Goal: Task Accomplishment & Management: Manage account settings

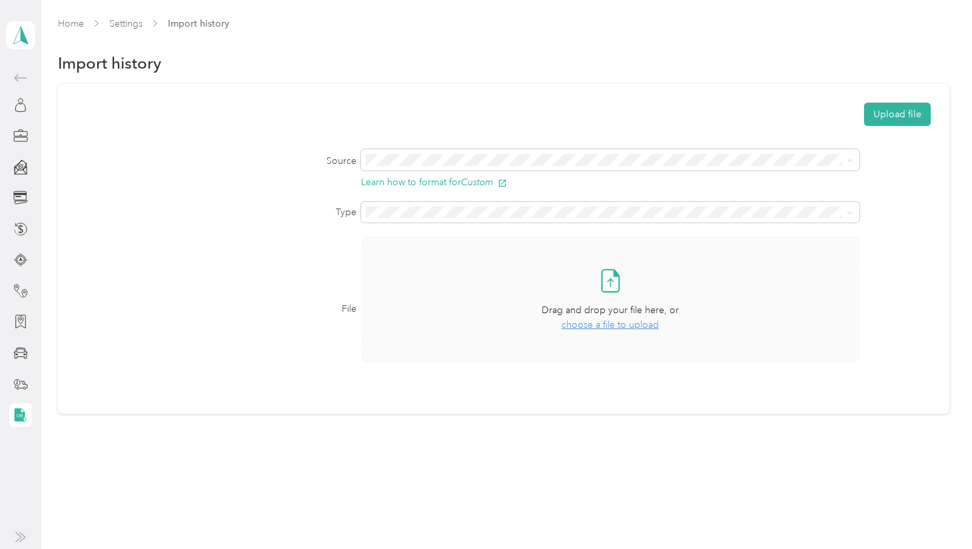
click at [607, 327] on span "choose a file to upload" at bounding box center [609, 324] width 97 height 11
click at [898, 116] on button "Upload file" at bounding box center [897, 114] width 67 height 23
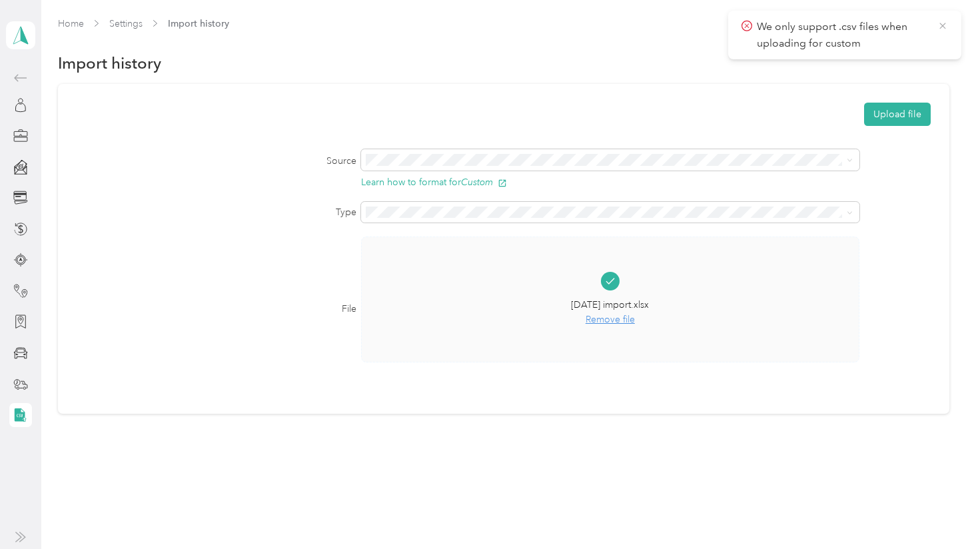
click at [940, 26] on icon at bounding box center [942, 26] width 11 height 12
click at [612, 316] on span "Remove file" at bounding box center [610, 319] width 78 height 15
click at [890, 113] on button "Upload file" at bounding box center [897, 114] width 67 height 23
click at [946, 26] on icon at bounding box center [942, 26] width 11 height 12
click at [602, 318] on span "Remove file" at bounding box center [610, 319] width 76 height 15
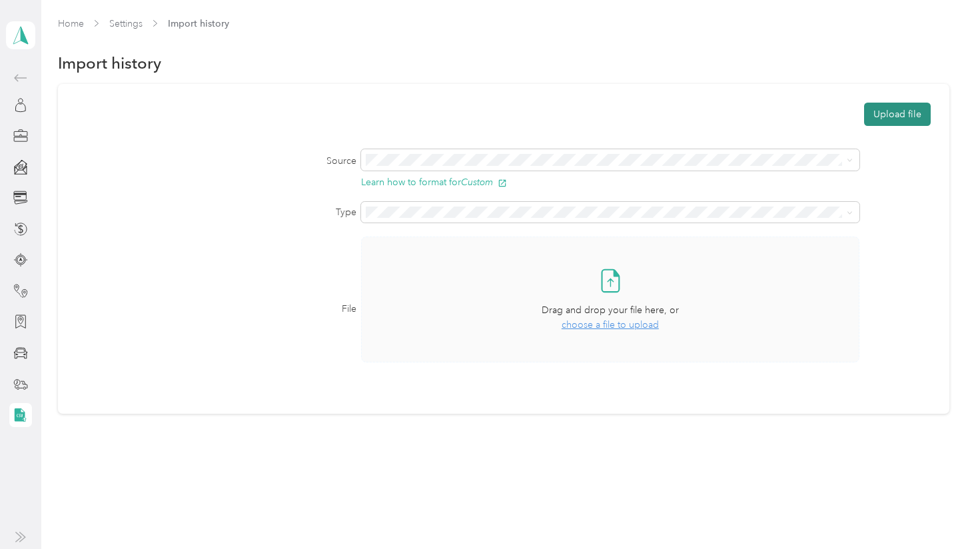
click at [881, 114] on button "Upload file" at bounding box center [897, 114] width 67 height 23
click at [676, 292] on div "Take a photo or choose a photo from your library Drag and drop your file here, …" at bounding box center [609, 299] width 475 height 103
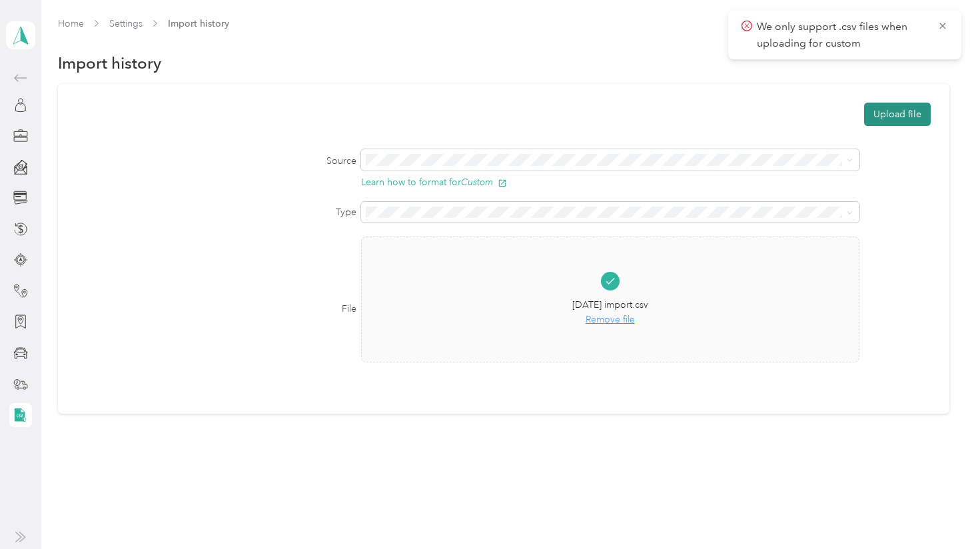
click at [886, 121] on button "Upload file" at bounding box center [897, 114] width 67 height 23
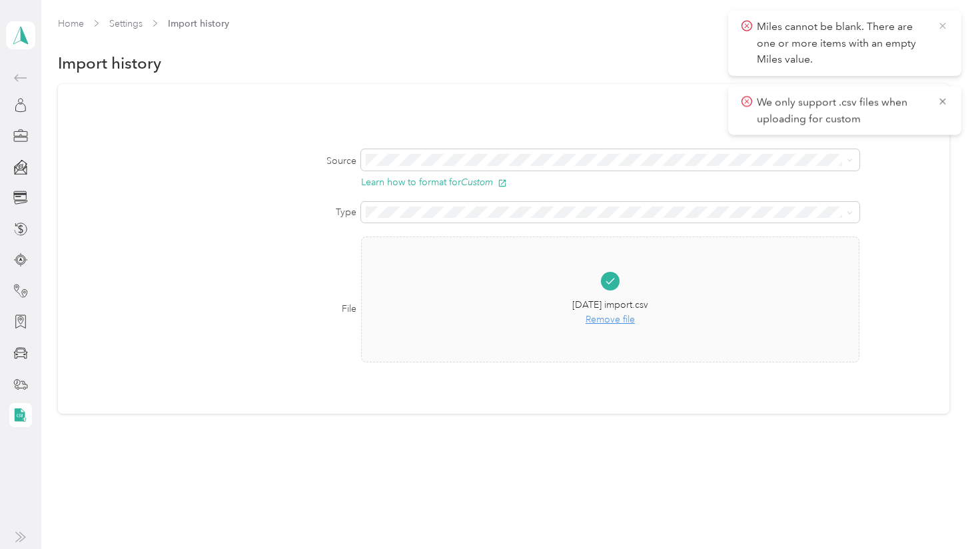
click at [943, 27] on icon at bounding box center [942, 26] width 6 height 6
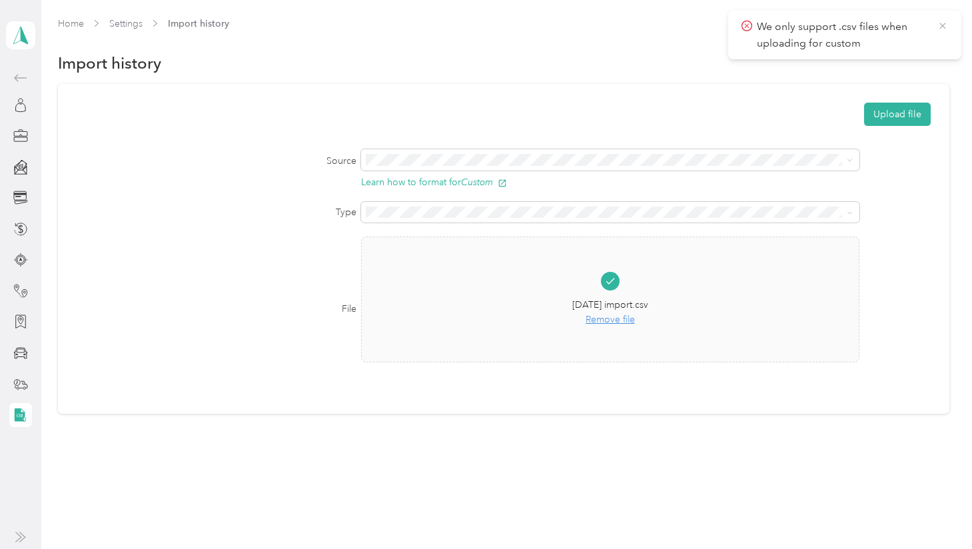
click at [943, 28] on icon at bounding box center [942, 26] width 11 height 12
click at [618, 320] on span "Remove file" at bounding box center [610, 319] width 76 height 15
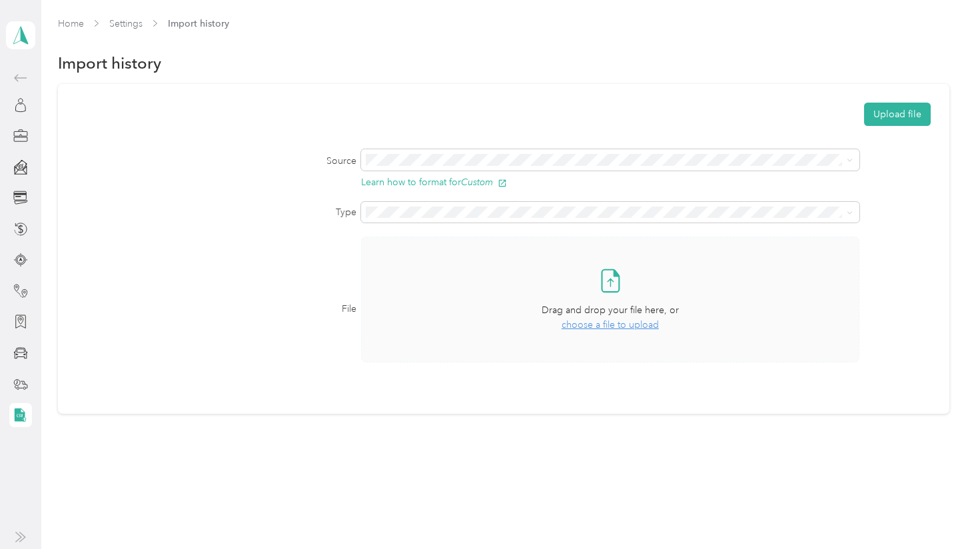
drag, startPoint x: 882, startPoint y: 121, endPoint x: 874, endPoint y: 242, distance: 120.8
click at [892, 238] on form "Upload file Source Learn how to format for Custom Type File Take a photo or cho…" at bounding box center [504, 242] width 854 height 278
click at [585, 326] on span "choose a file to upload" at bounding box center [609, 324] width 97 height 11
click at [884, 116] on button "Upload file" at bounding box center [897, 114] width 67 height 23
click at [67, 25] on link "Home" at bounding box center [71, 23] width 26 height 11
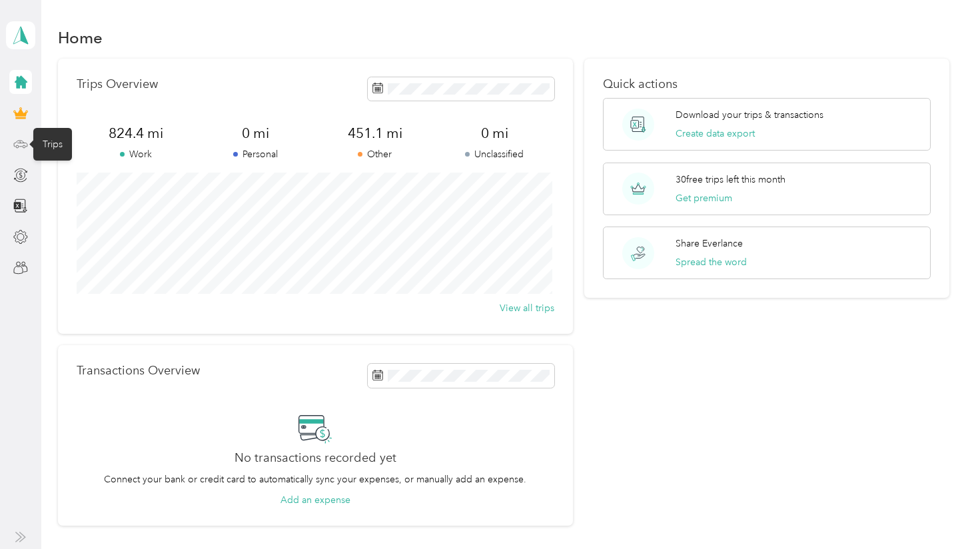
click at [21, 146] on icon at bounding box center [20, 144] width 13 height 6
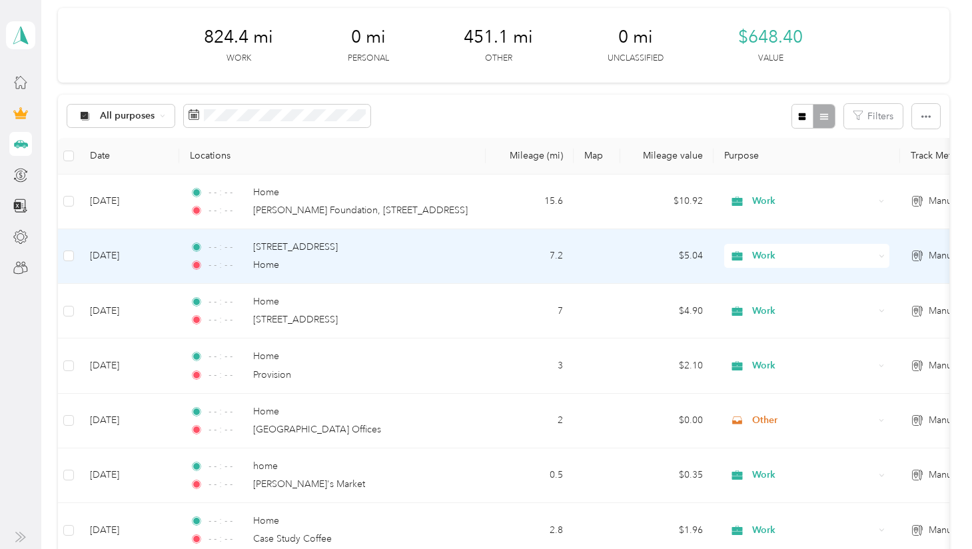
scroll to position [184, 0]
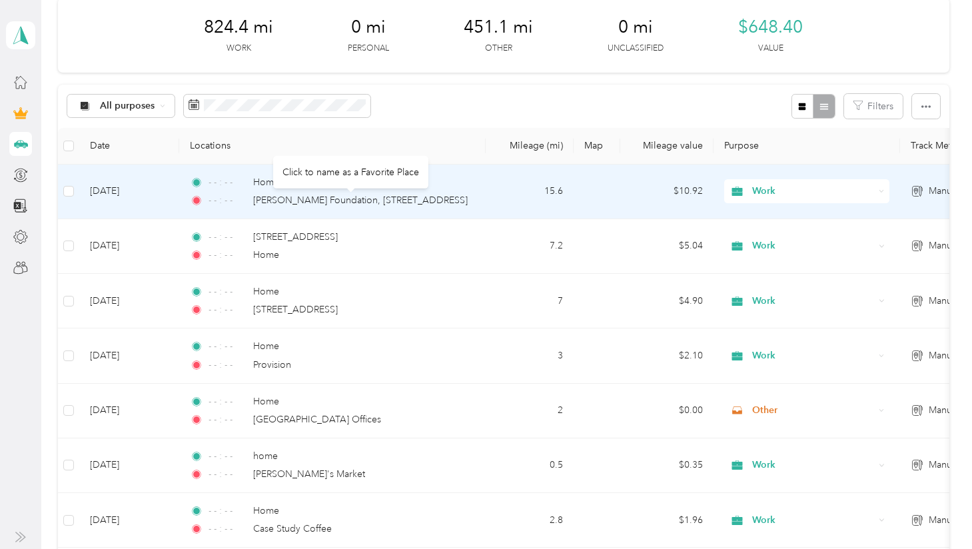
click at [294, 182] on div "Click to name as a Favorite Place" at bounding box center [350, 171] width 155 height 33
click at [296, 192] on div "- - : - - Home - - : - - [PERSON_NAME] Foundation, [STREET_ADDRESS]" at bounding box center [330, 191] width 280 height 33
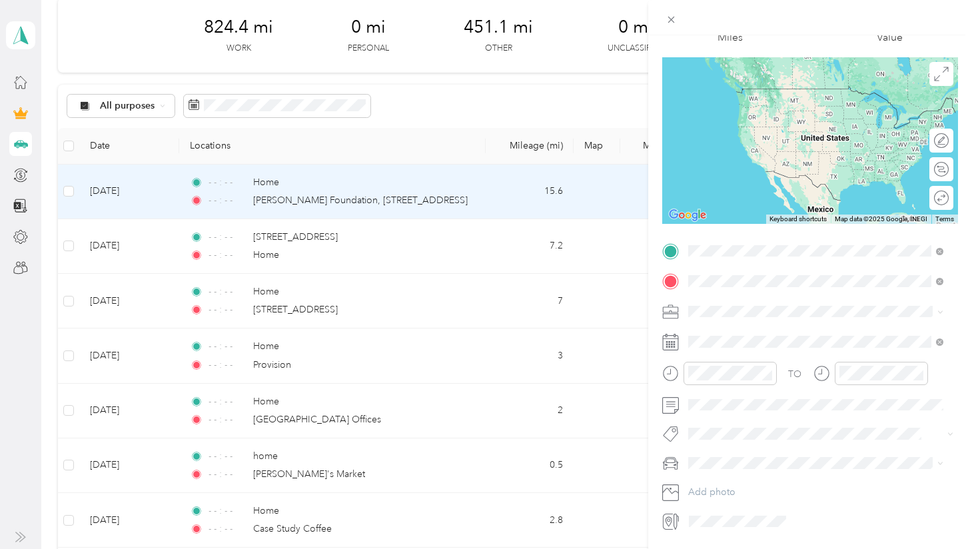
scroll to position [97, 0]
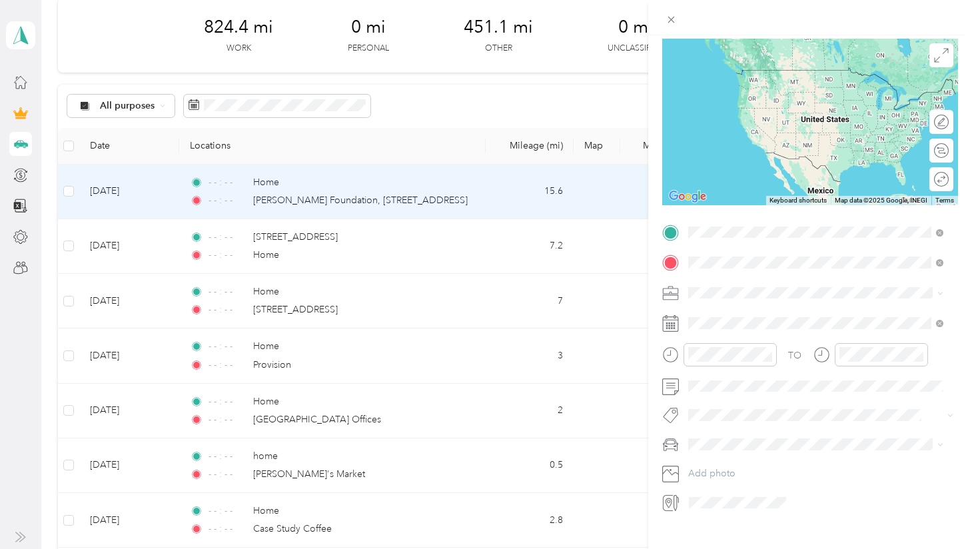
click at [433, 111] on div "Trip details Save This trip cannot be edited because it is either under review,…" at bounding box center [486, 274] width 972 height 549
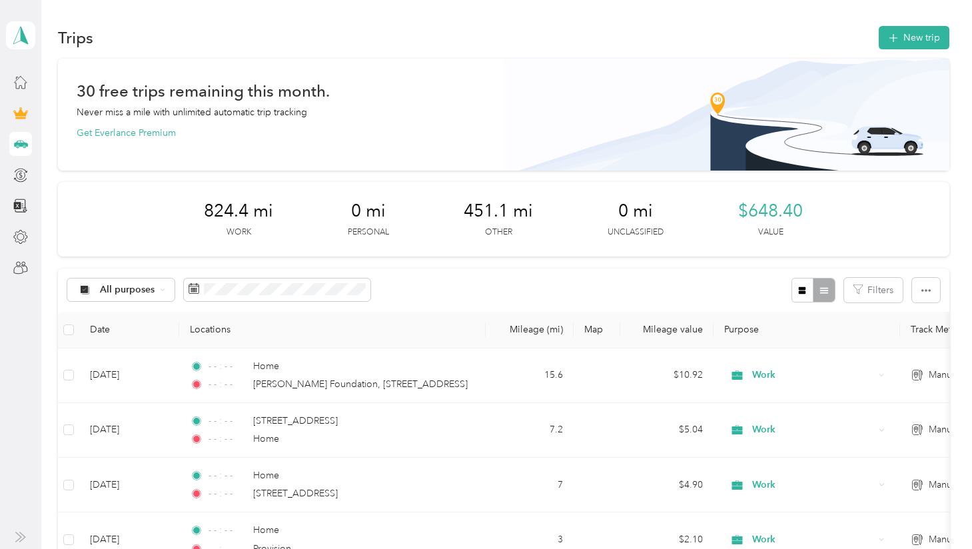
click at [594, 205] on div "824.4 mi Work 0 mi Personal 451.1 mi Other 0 mi Unclassified $648.40 Value" at bounding box center [503, 219] width 891 height 75
click at [916, 290] on button "button" at bounding box center [926, 290] width 28 height 25
click at [214, 183] on div "824.4 mi Work 0 mi Personal 451.1 mi Other 0 mi Unclassified $648.40 Value" at bounding box center [503, 219] width 891 height 75
click at [133, 211] on div "824.4 mi Work 0 mi Personal 451.1 mi Other 0 mi Unclassified $648.40 Value" at bounding box center [503, 219] width 891 height 75
click at [25, 38] on polygon at bounding box center [24, 34] width 7 height 17
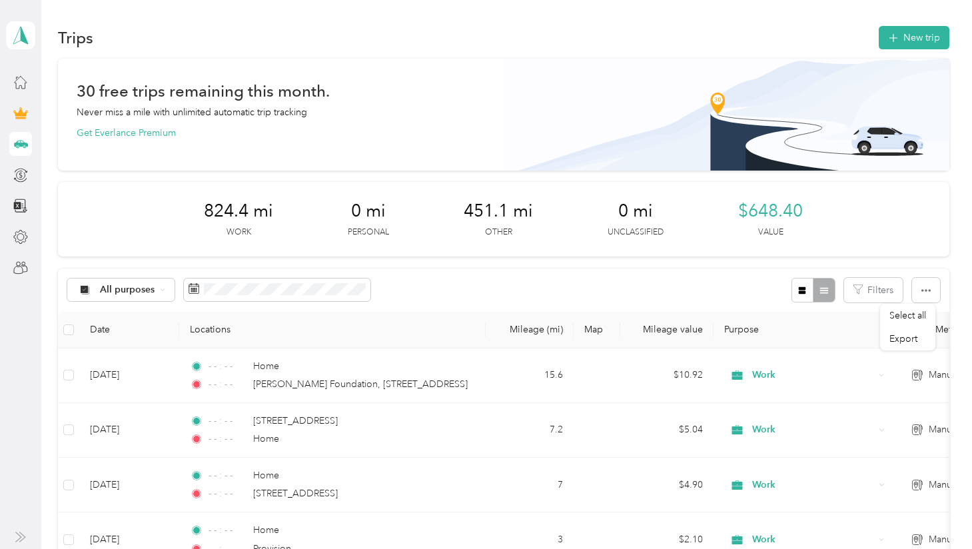
click at [322, 38] on div "Trips New trip" at bounding box center [503, 37] width 891 height 28
click at [277, 105] on p "Never miss a mile with unlimited automatic trip tracking" at bounding box center [192, 112] width 230 height 14
click at [21, 82] on icon at bounding box center [20, 82] width 15 height 15
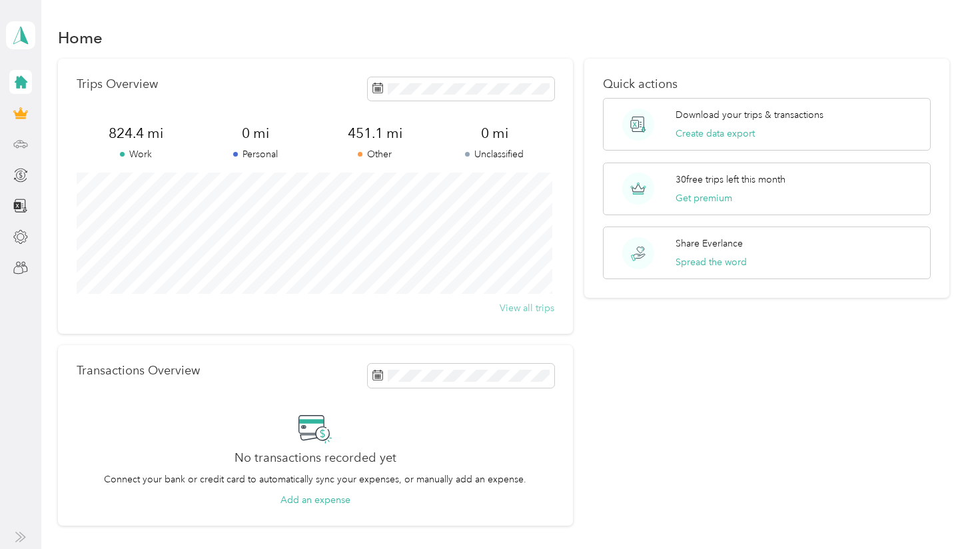
click at [508, 305] on button "View all trips" at bounding box center [526, 308] width 55 height 14
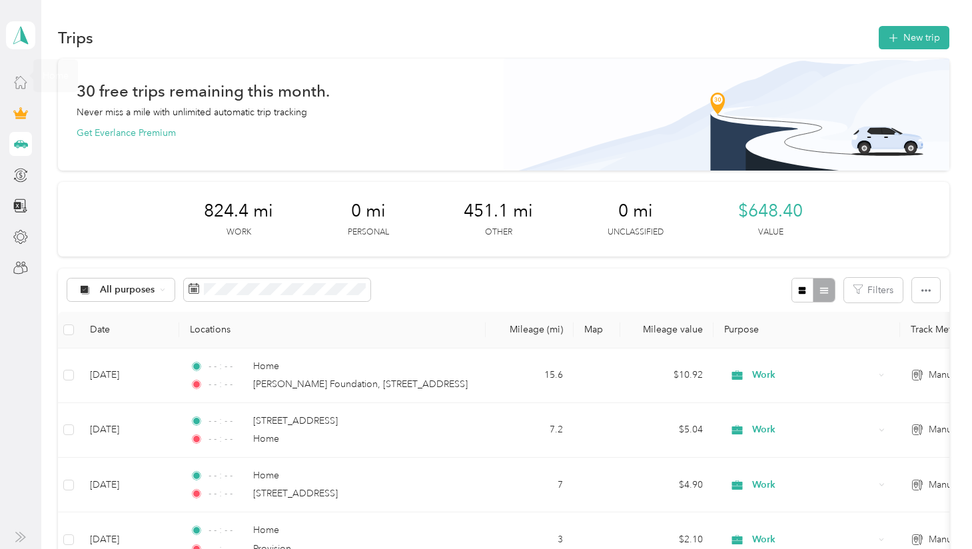
click at [10, 73] on div at bounding box center [20, 82] width 23 height 24
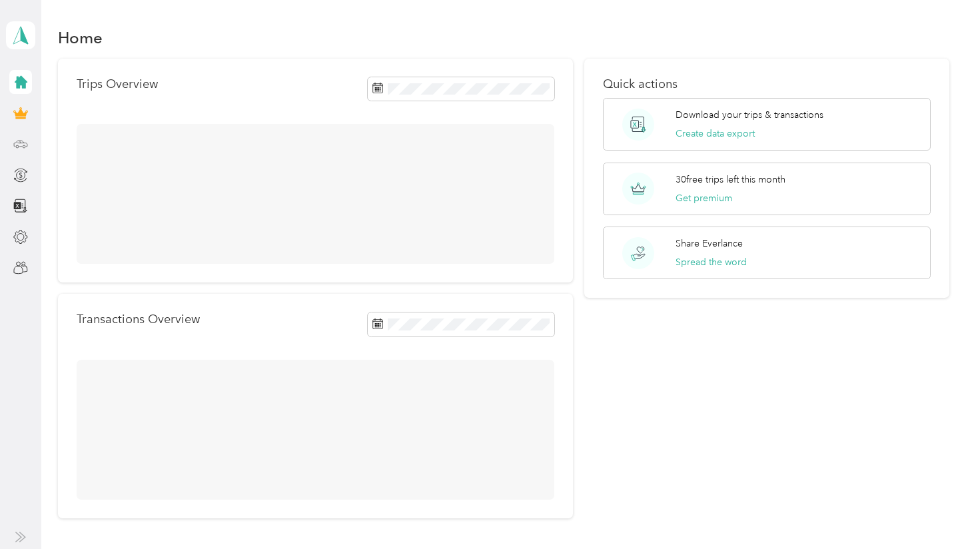
click at [22, 83] on icon at bounding box center [21, 82] width 13 height 13
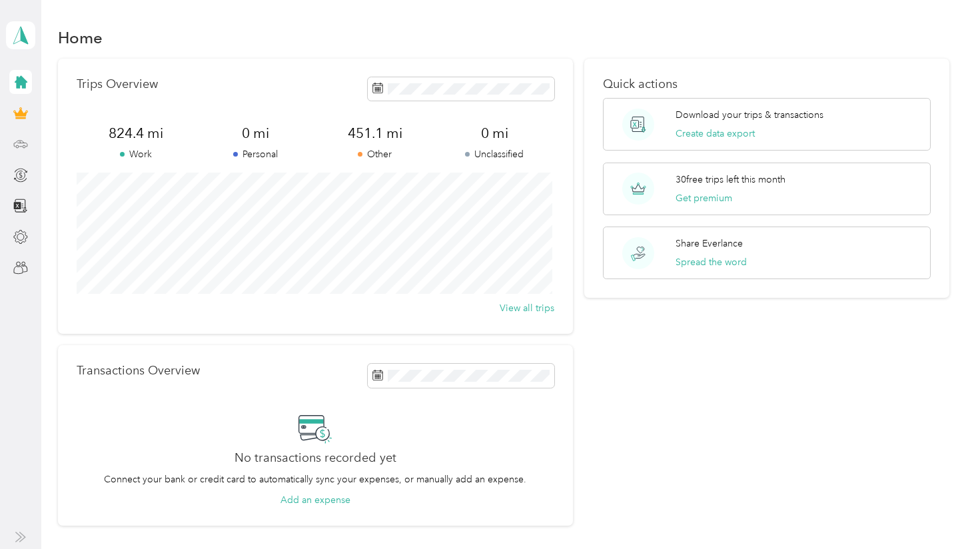
click at [265, 72] on div "Trips Overview 824.4 mi Work 0 mi Personal 451.1 mi Other 0 mi Unclassified Vie…" at bounding box center [315, 196] width 515 height 275
click at [18, 142] on icon at bounding box center [20, 144] width 15 height 15
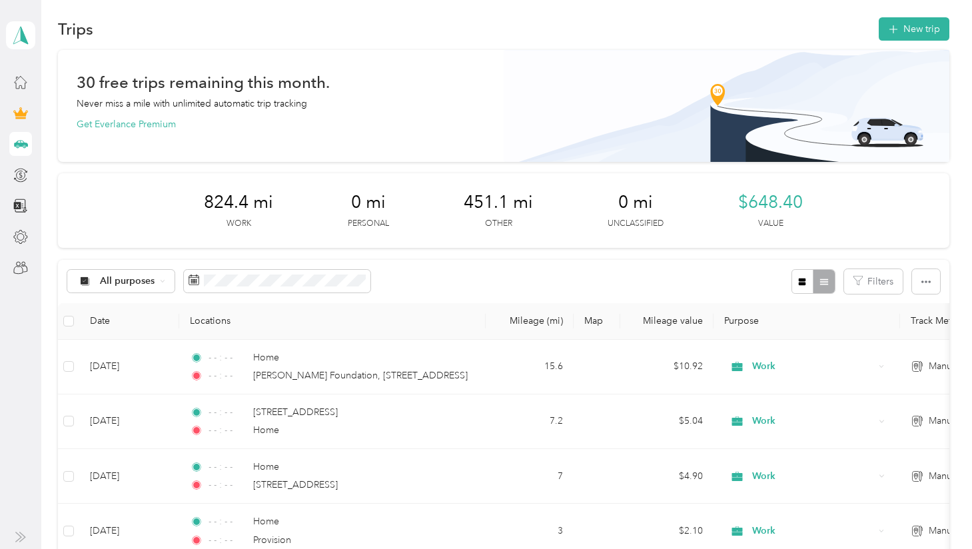
scroll to position [10, 0]
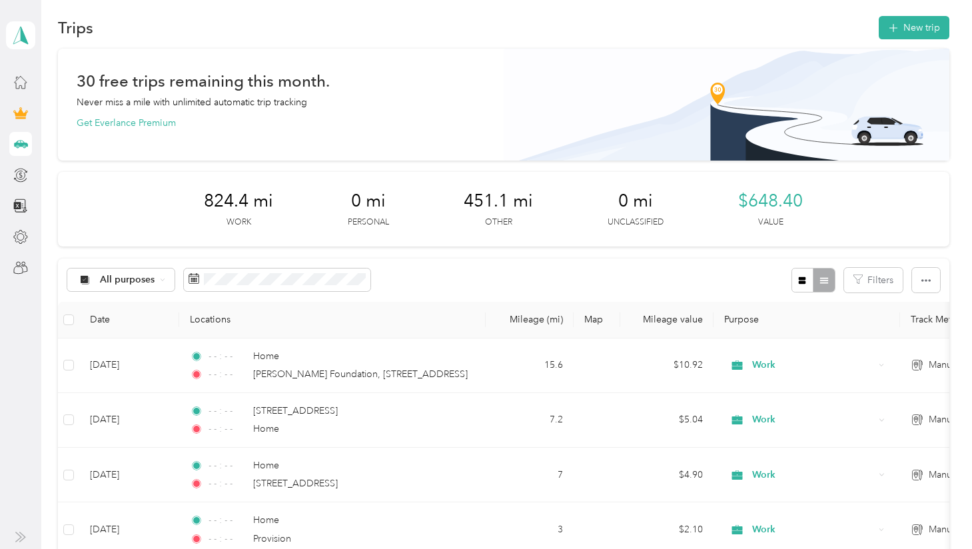
click at [818, 198] on div "824.4 mi Work 0 mi Personal 451.1 mi Other 0 mi Unclassified $648.40 Value" at bounding box center [503, 209] width 891 height 75
click at [732, 208] on div "824.4 mi Work 0 mi Personal 451.1 mi Other 0 mi Unclassified $648.40 Value" at bounding box center [503, 209] width 891 height 75
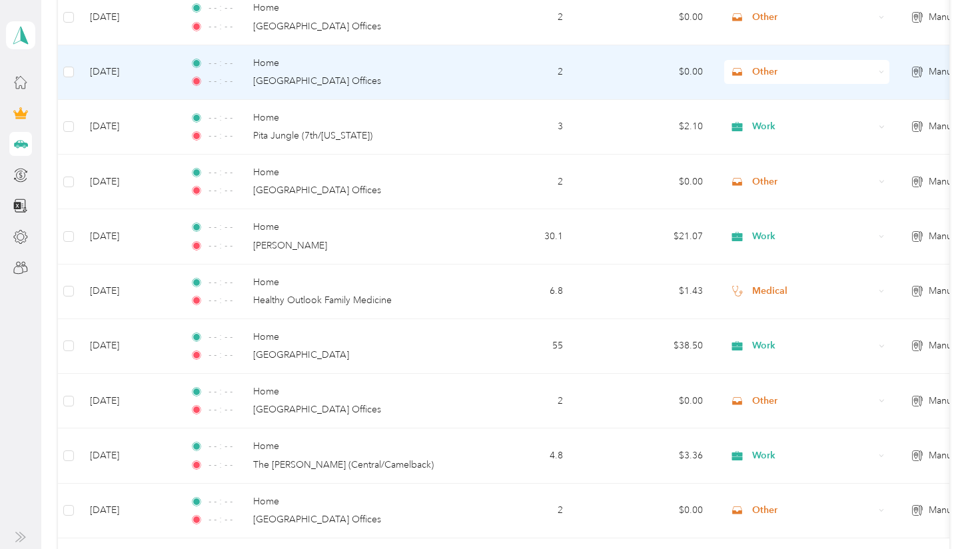
scroll to position [1409, 0]
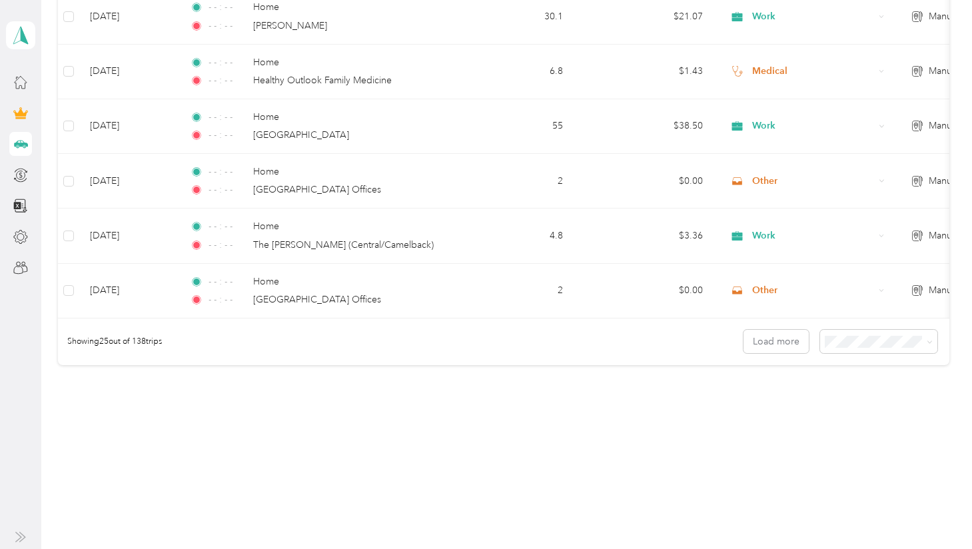
click at [853, 397] on ol "25 per load 50 per load 100 per load" at bounding box center [874, 389] width 117 height 70
click at [844, 410] on span "100 per load" at bounding box center [853, 408] width 55 height 11
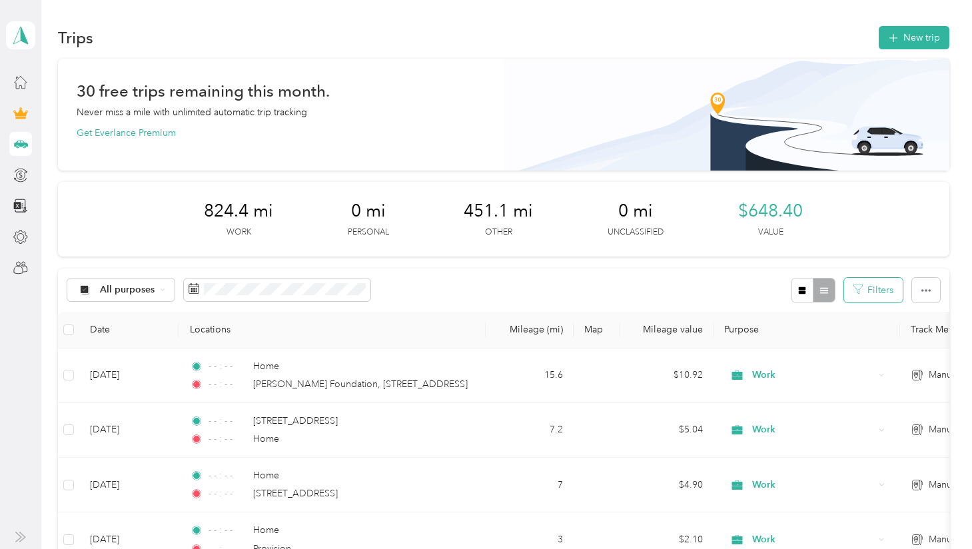
click at [876, 290] on button "Filters" at bounding box center [873, 290] width 59 height 25
click at [717, 306] on div "All purposes Filters" at bounding box center [503, 289] width 891 height 43
click at [870, 289] on button "Filters" at bounding box center [873, 290] width 59 height 25
click at [920, 283] on button "button" at bounding box center [926, 290] width 28 height 25
click at [802, 290] on icon "button" at bounding box center [801, 290] width 7 height 7
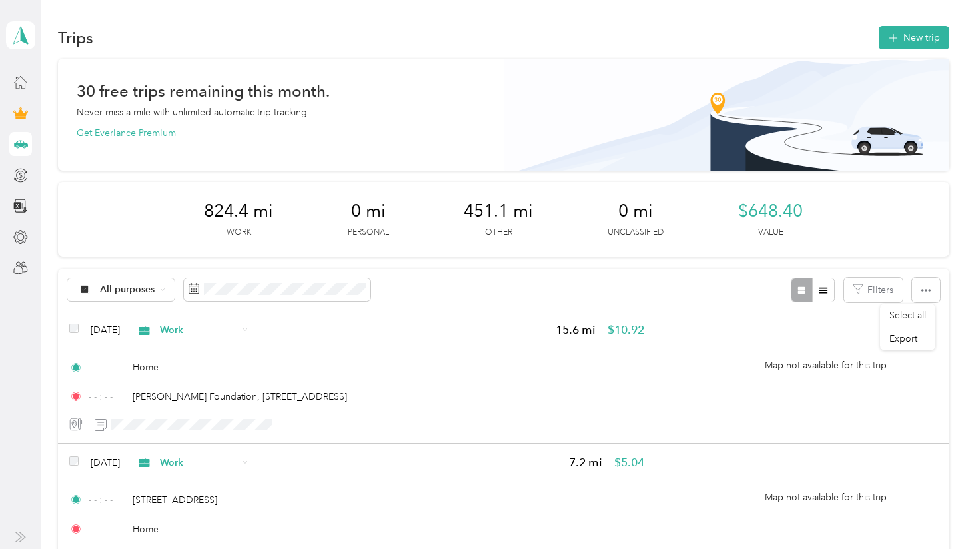
click at [468, 286] on div "All purposes Filters" at bounding box center [503, 289] width 891 height 43
click at [168, 284] on div "All purposes" at bounding box center [121, 289] width 108 height 23
click at [132, 474] on span "Medical" at bounding box center [132, 470] width 65 height 14
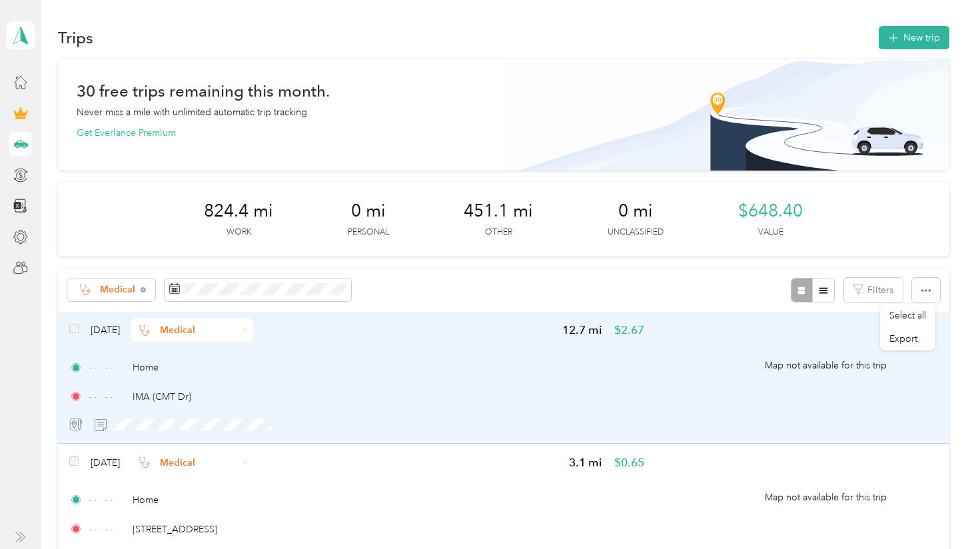
click at [623, 326] on span "$2.67" at bounding box center [629, 330] width 30 height 17
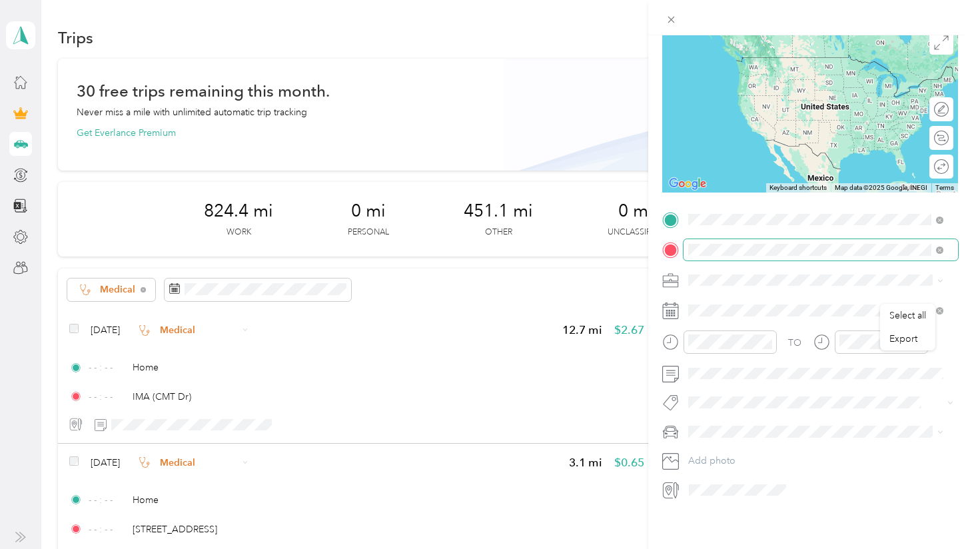
scroll to position [120, 0]
click at [430, 125] on div "Trip details Save This trip cannot be edited because it is either under review,…" at bounding box center [486, 274] width 972 height 549
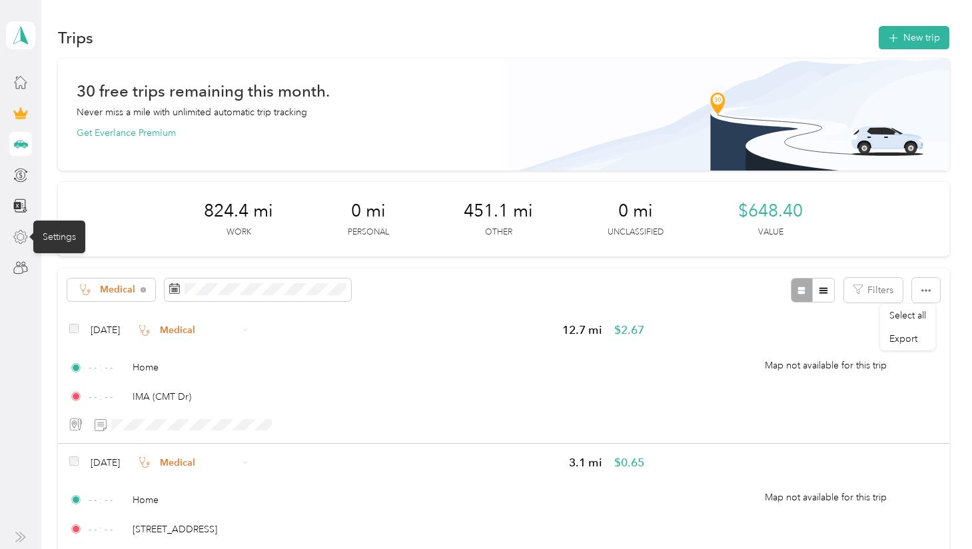
click at [19, 231] on icon at bounding box center [20, 237] width 15 height 15
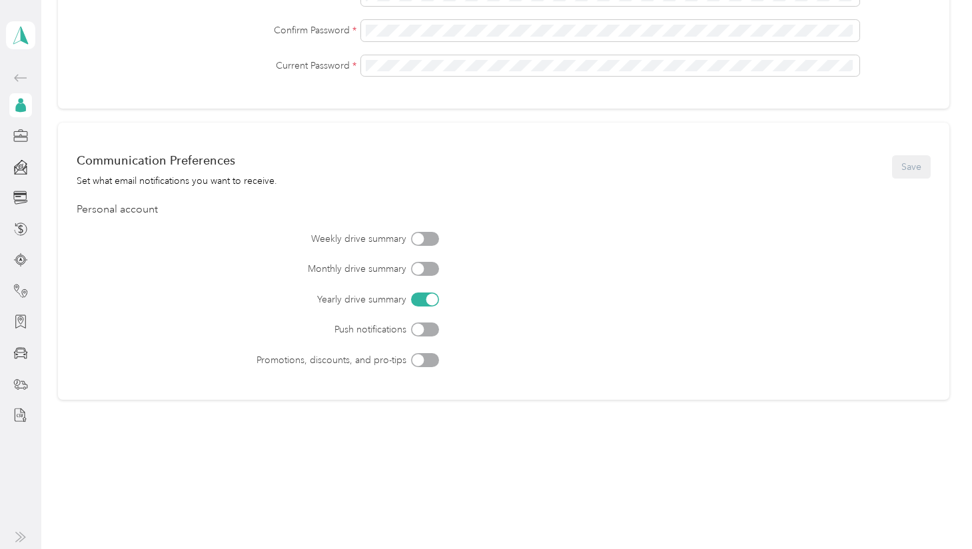
scroll to position [469, 0]
click at [421, 240] on div at bounding box center [418, 239] width 12 height 12
click at [912, 168] on button "Save" at bounding box center [911, 167] width 39 height 23
click at [17, 171] on icon at bounding box center [16, 172] width 3 height 4
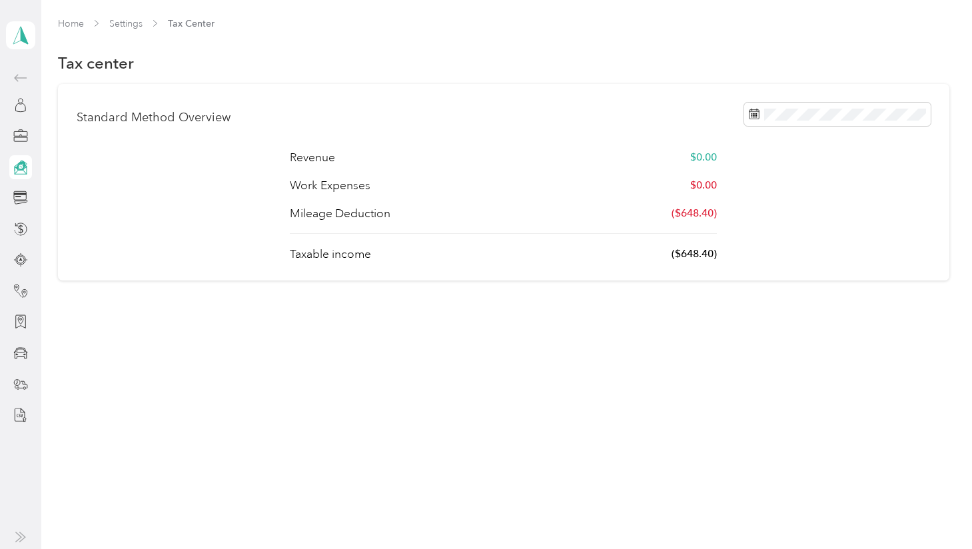
click at [320, 214] on p "Mileage Deduction" at bounding box center [340, 213] width 101 height 17
click at [21, 131] on icon at bounding box center [20, 133] width 13 height 5
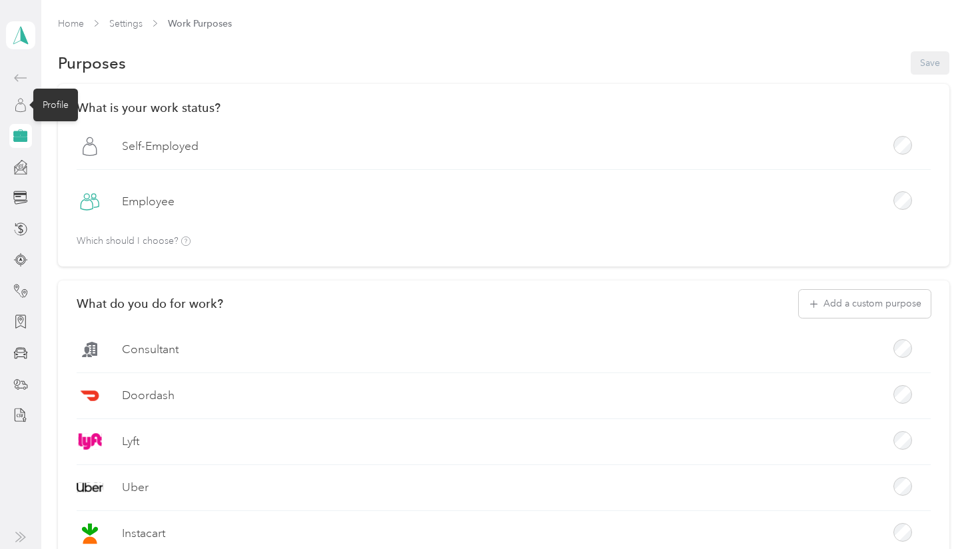
click at [21, 106] on icon at bounding box center [20, 105] width 15 height 15
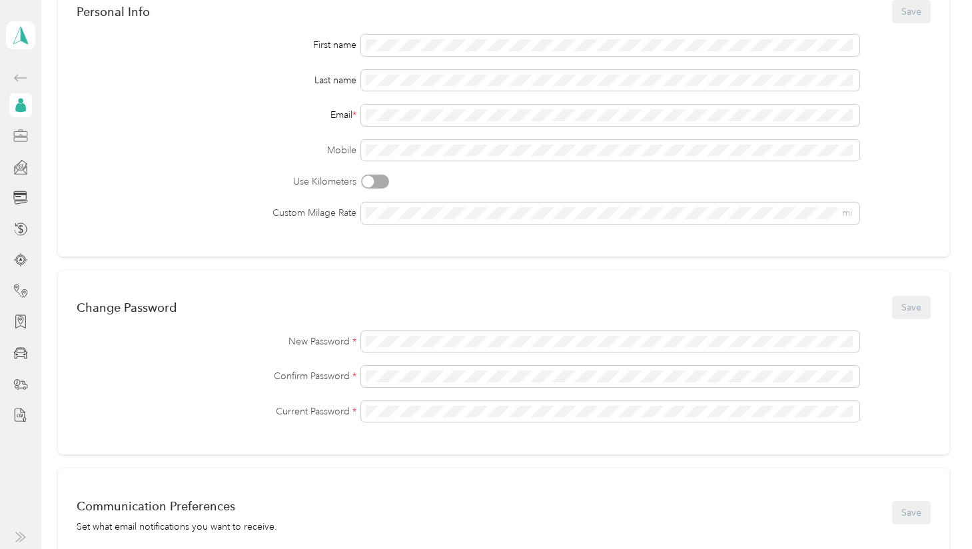
scroll to position [109, 0]
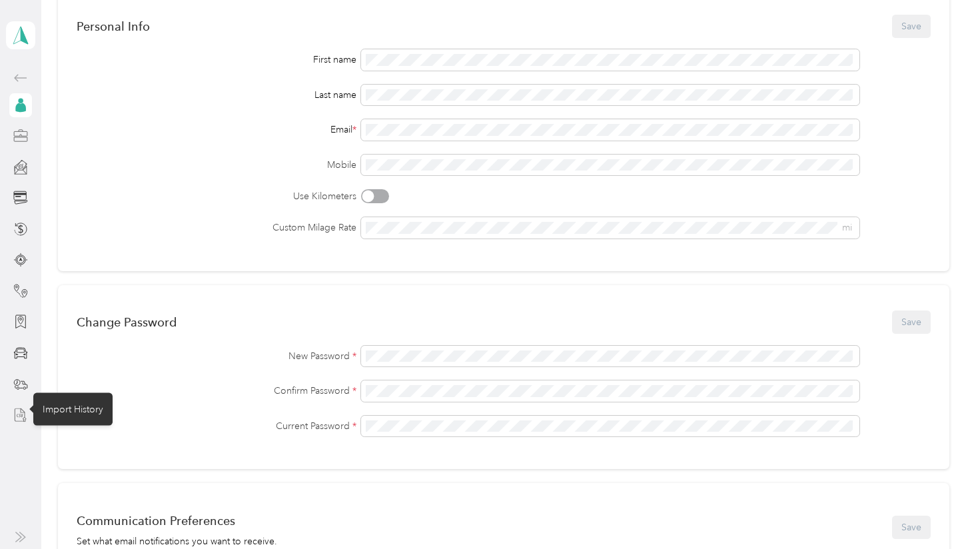
click at [21, 415] on icon at bounding box center [20, 415] width 15 height 15
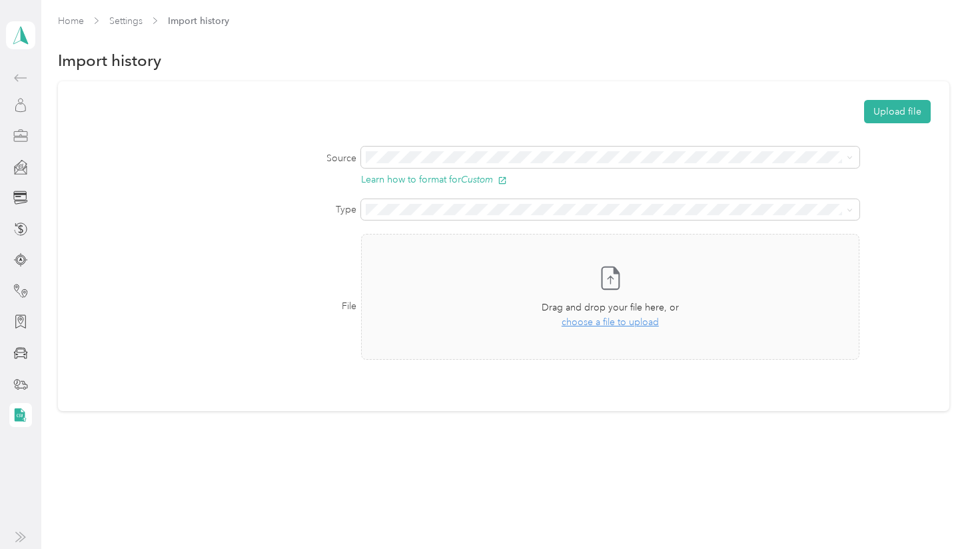
scroll to position [2, 0]
click at [25, 291] on icon at bounding box center [20, 291] width 15 height 15
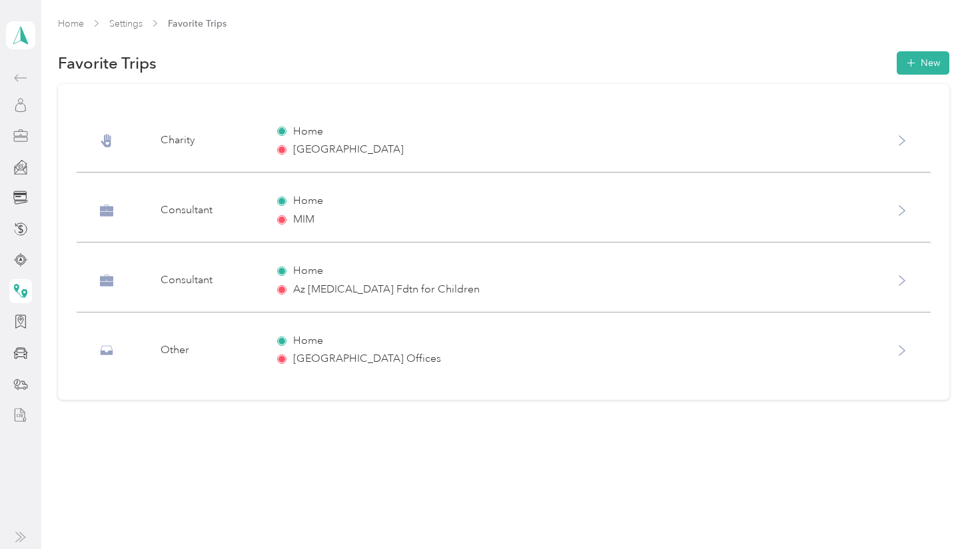
click at [904, 283] on icon at bounding box center [901, 280] width 5 height 9
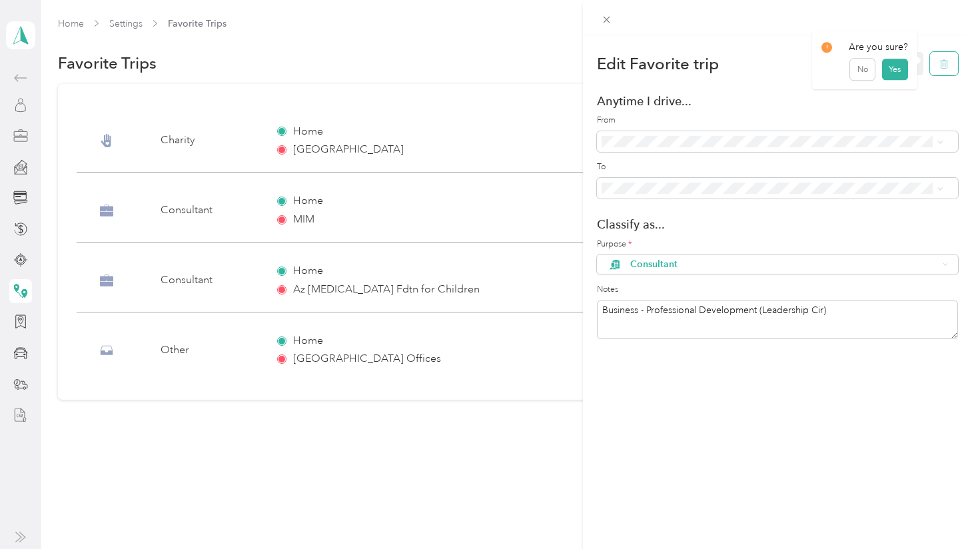
click at [939, 67] on icon "button" at bounding box center [943, 63] width 9 height 9
click at [892, 71] on button "Yes" at bounding box center [894, 72] width 26 height 21
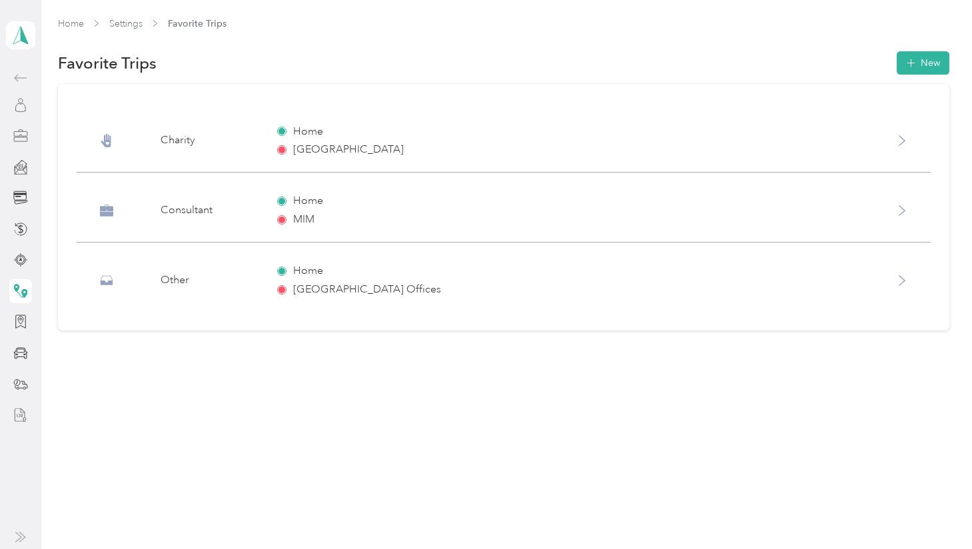
click at [907, 148] on div "Charity Home [GEOGRAPHIC_DATA]" at bounding box center [504, 141] width 854 height 63
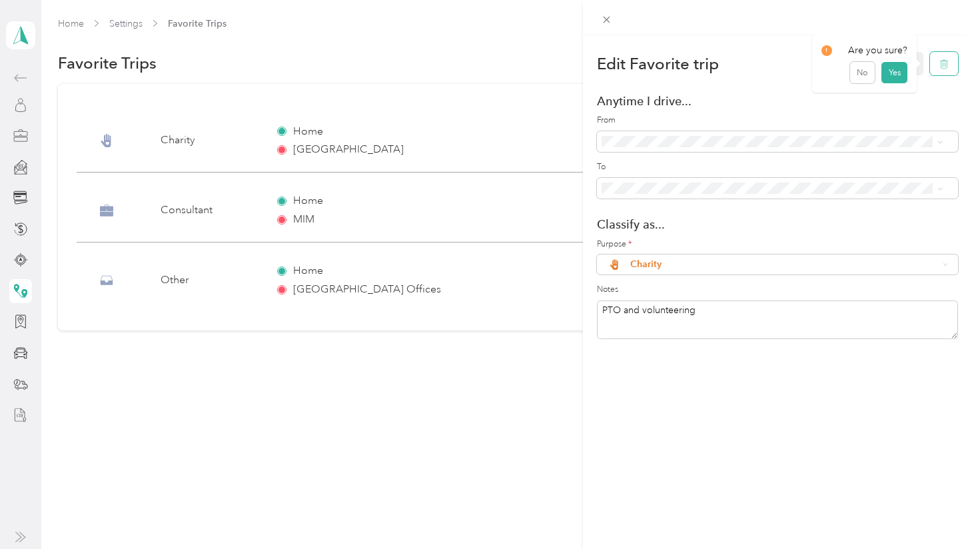
drag, startPoint x: 930, startPoint y: 66, endPoint x: 922, endPoint y: 73, distance: 10.8
click at [930, 73] on button "button" at bounding box center [944, 63] width 28 height 23
click at [894, 72] on button "Yes" at bounding box center [894, 72] width 26 height 21
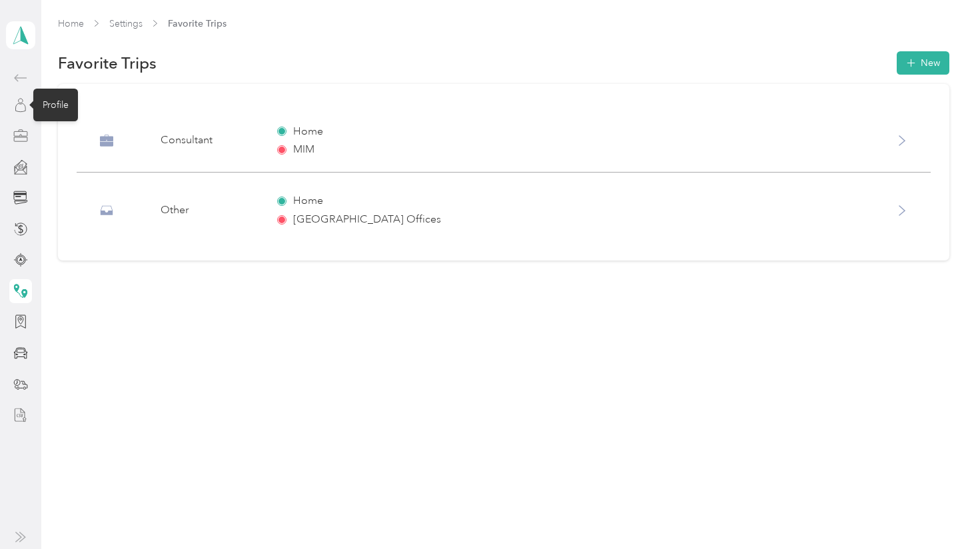
click at [27, 106] on icon at bounding box center [20, 105] width 15 height 15
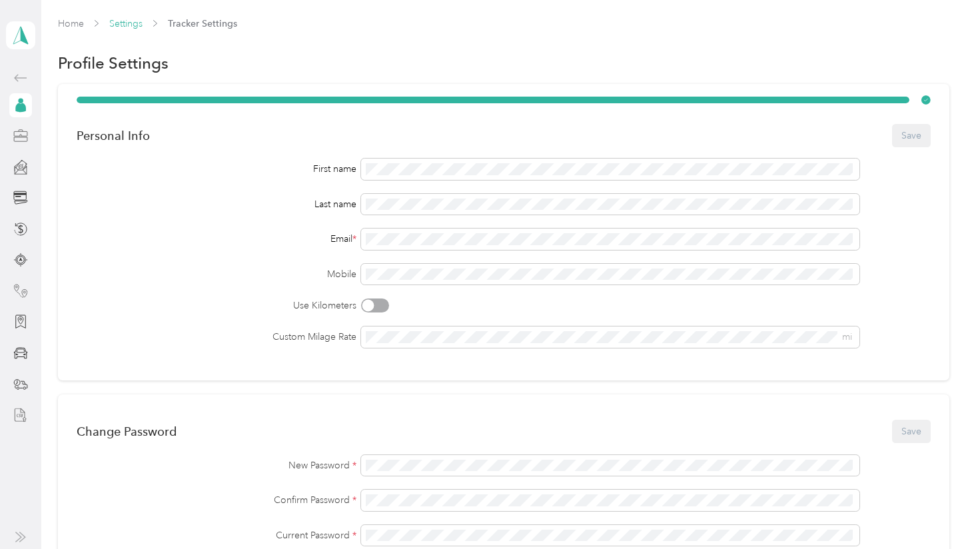
click at [128, 26] on link "Settings" at bounding box center [125, 23] width 33 height 11
click at [20, 75] on icon at bounding box center [21, 78] width 16 height 16
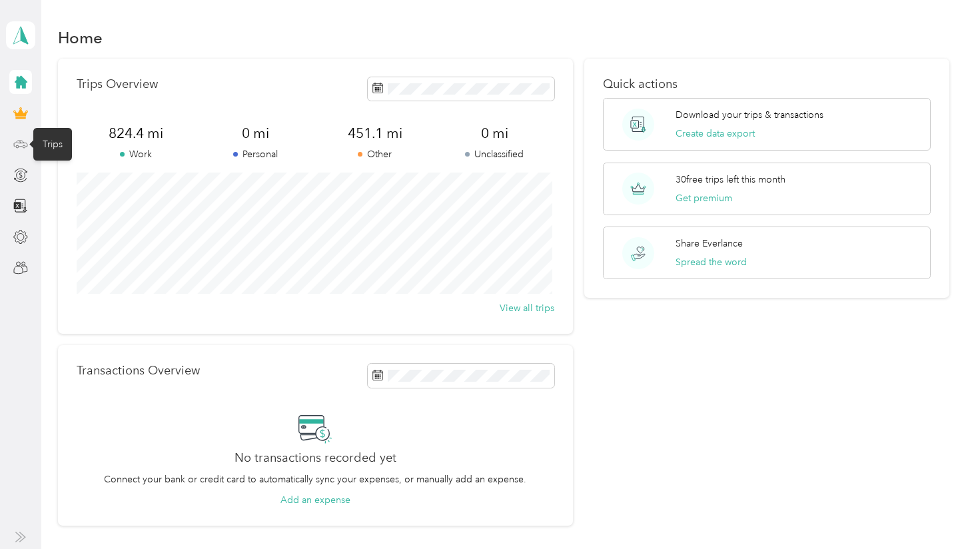
click at [22, 143] on icon at bounding box center [20, 143] width 6 height 0
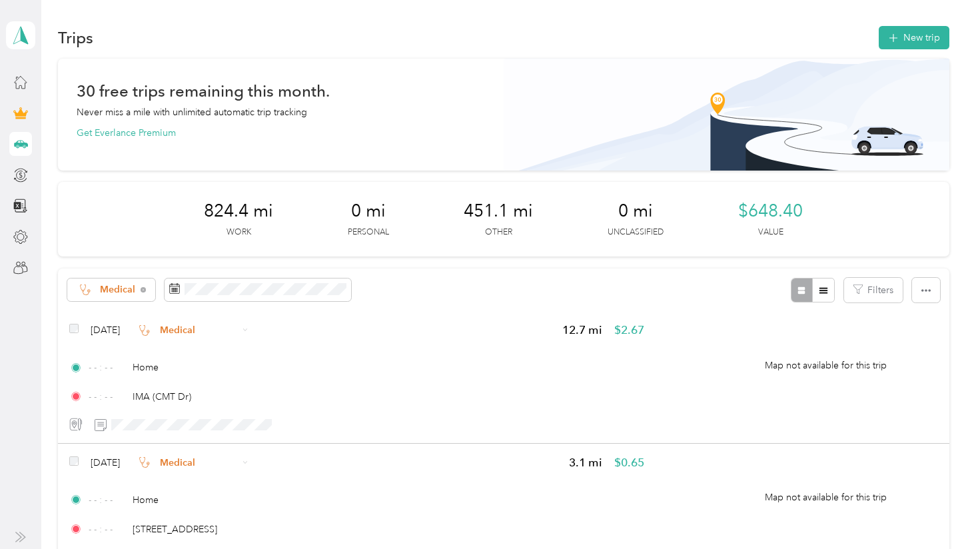
click at [465, 224] on div "451.1 mi Other" at bounding box center [497, 218] width 69 height 37
click at [414, 202] on div "824.4 mi Work 0 mi Personal 451.1 mi Other 0 mi Unclassified $648.40 Value" at bounding box center [503, 219] width 891 height 75
click at [746, 206] on span "$648.40" at bounding box center [770, 210] width 65 height 21
click at [829, 218] on div "824.4 mi Work 0 mi Personal 451.1 mi Other 0 mi Unclassified $648.40 Value" at bounding box center [503, 219] width 891 height 75
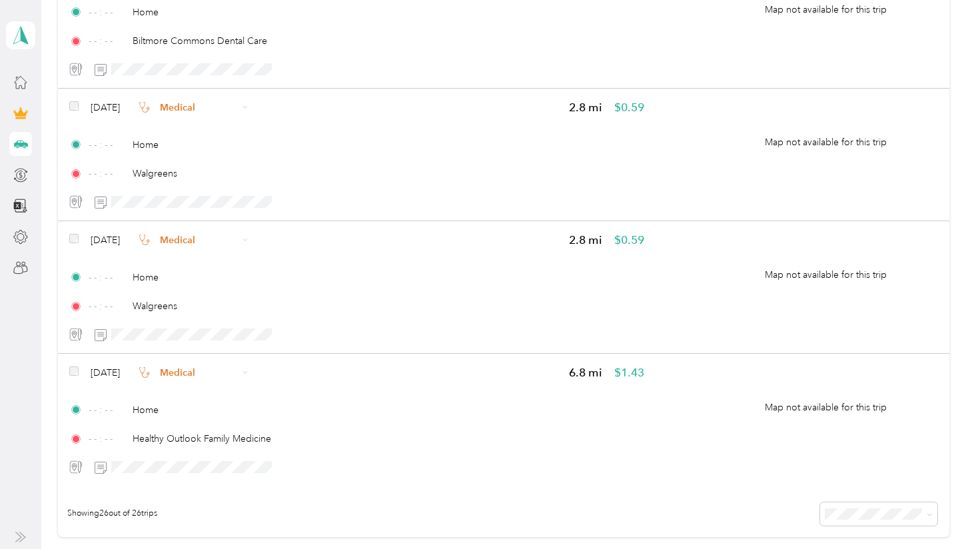
scroll to position [3443, 0]
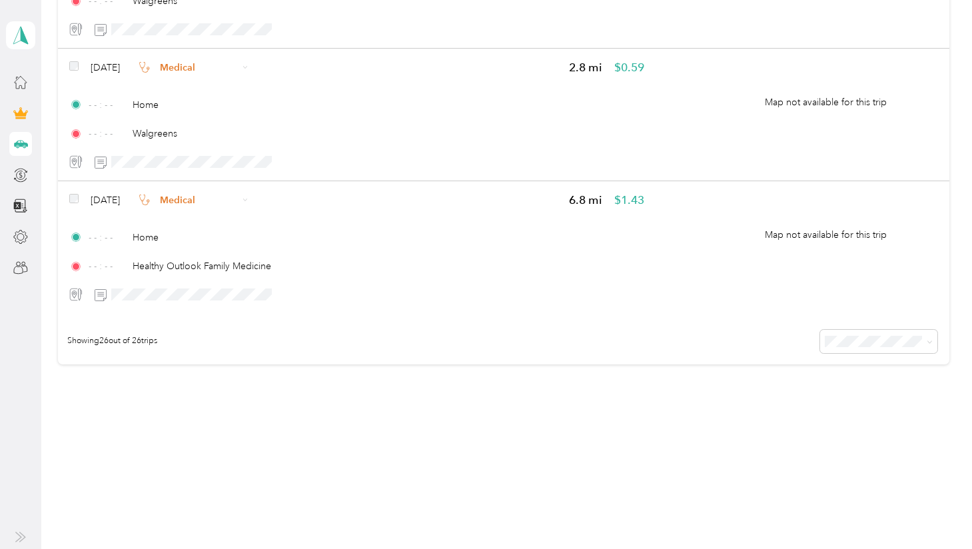
click at [21, 532] on icon at bounding box center [20, 536] width 11 height 11
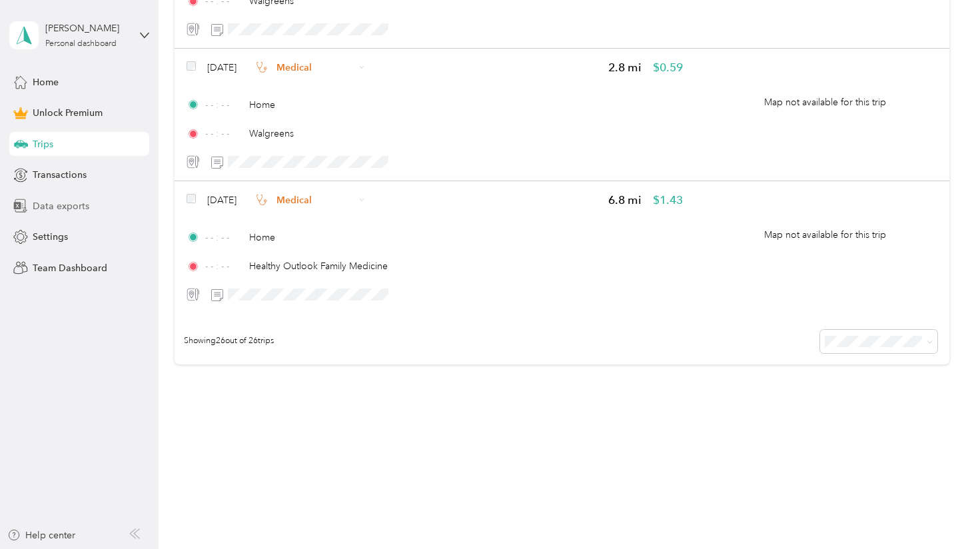
click at [64, 208] on span "Data exports" at bounding box center [61, 206] width 57 height 14
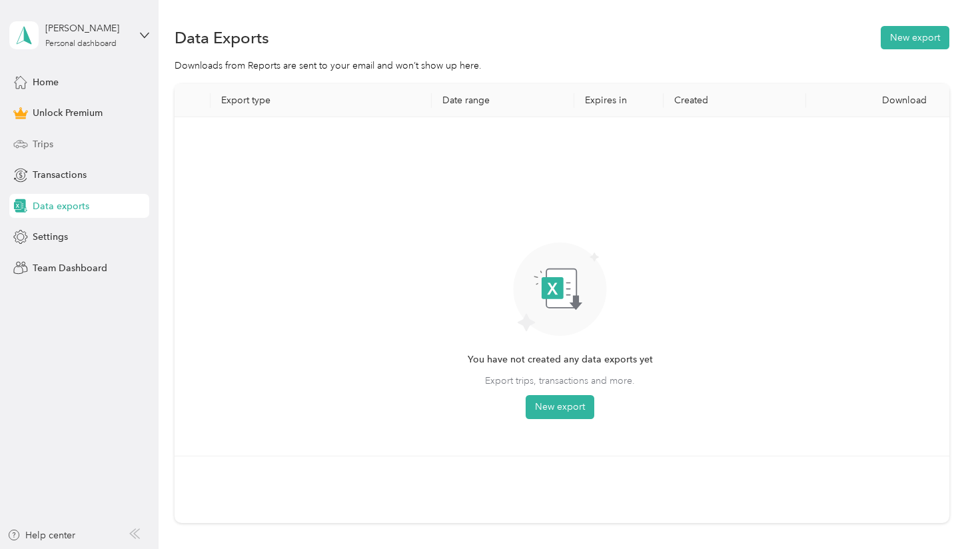
click at [31, 141] on div "Trips" at bounding box center [79, 144] width 140 height 24
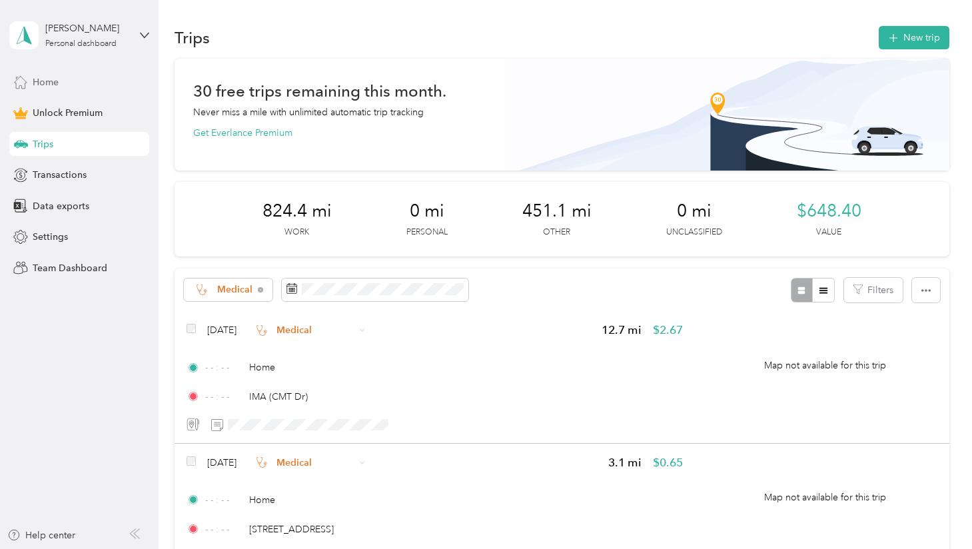
click at [43, 81] on span "Home" at bounding box center [46, 82] width 26 height 14
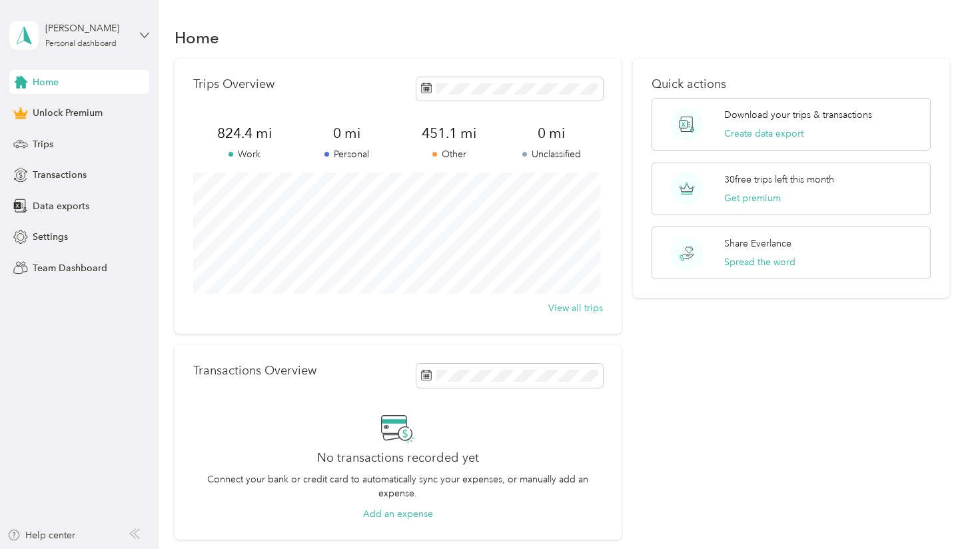
click at [144, 31] on icon at bounding box center [144, 35] width 9 height 9
click at [260, 24] on div "Home" at bounding box center [561, 37] width 774 height 28
click at [55, 236] on span "Settings" at bounding box center [50, 237] width 35 height 14
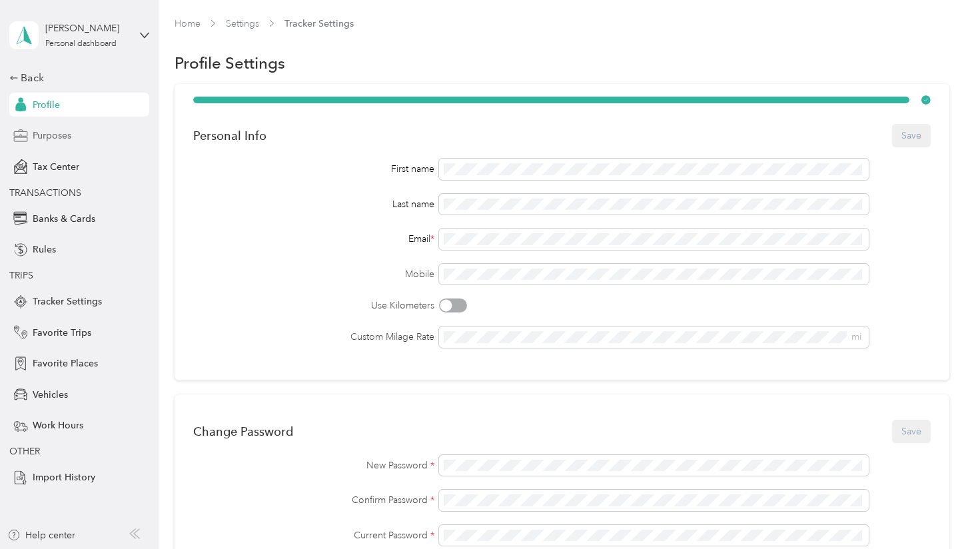
click at [65, 135] on span "Purposes" at bounding box center [52, 136] width 39 height 14
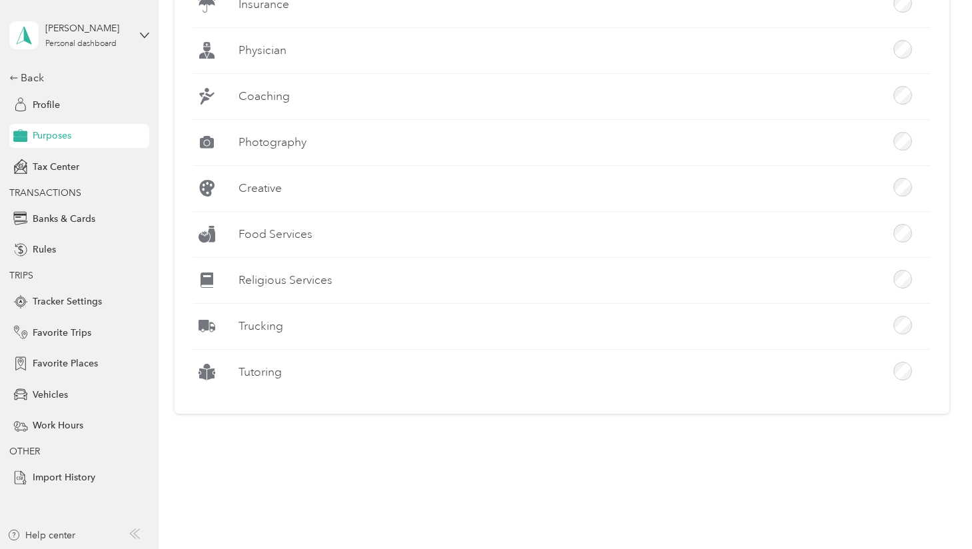
scroll to position [1188, 0]
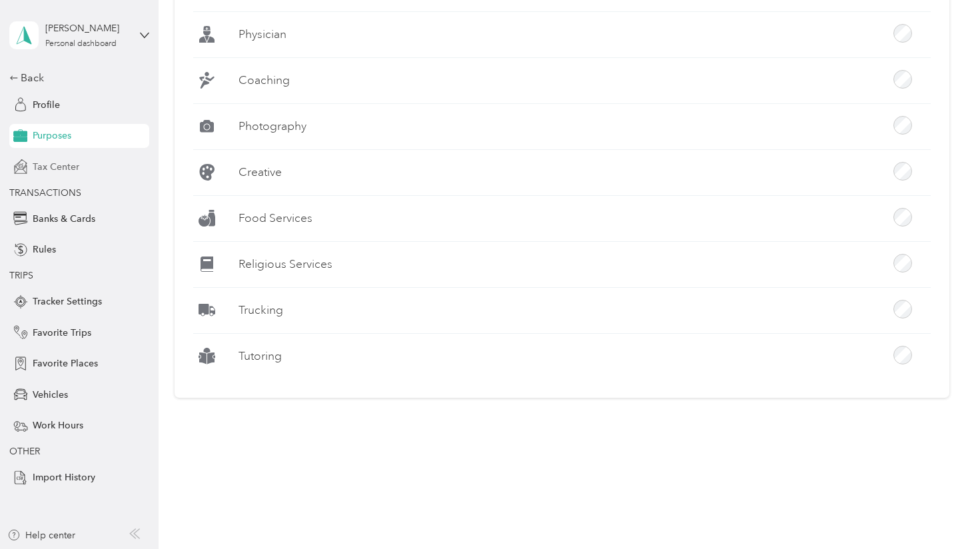
click at [41, 166] on span "Tax Center" at bounding box center [56, 167] width 47 height 14
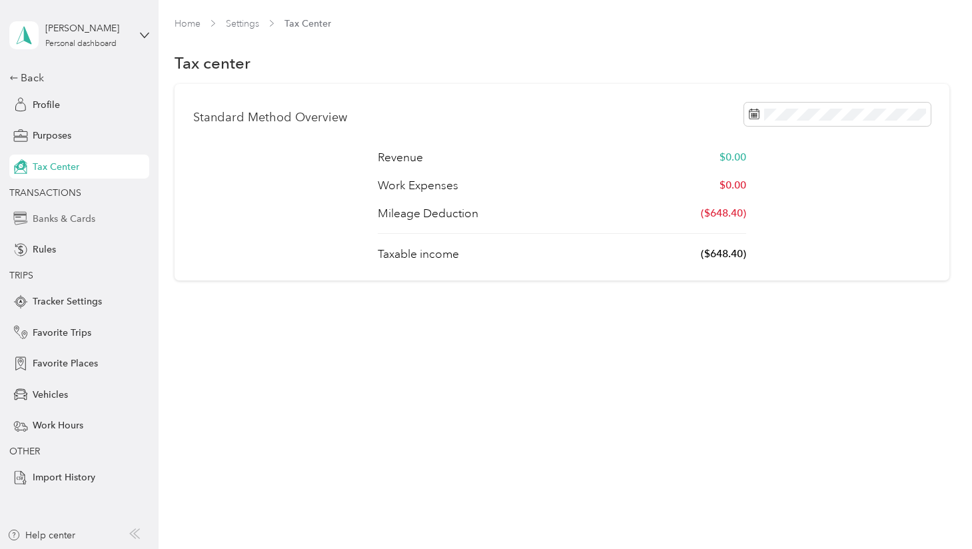
click at [44, 213] on span "Banks & Cards" at bounding box center [64, 219] width 63 height 14
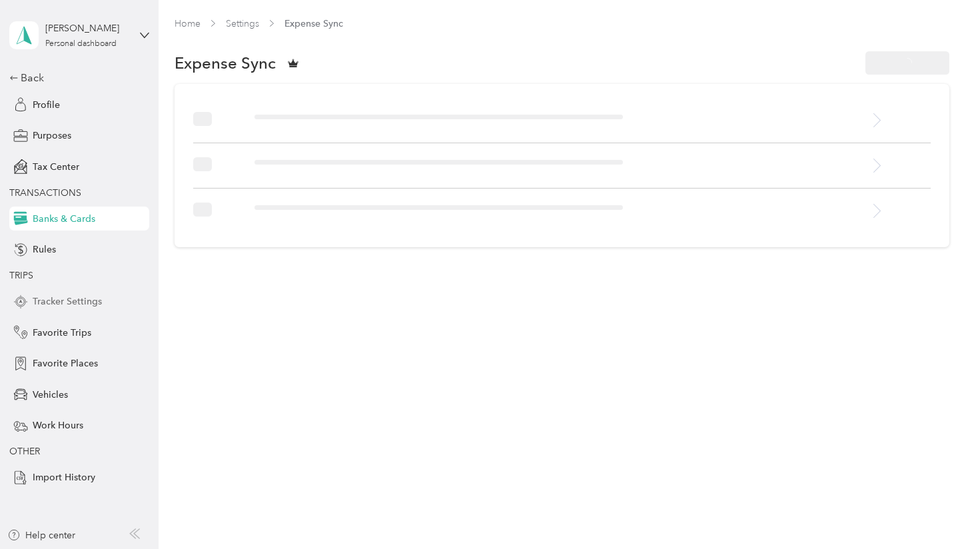
click at [50, 302] on span "Tracker Settings" at bounding box center [67, 301] width 69 height 14
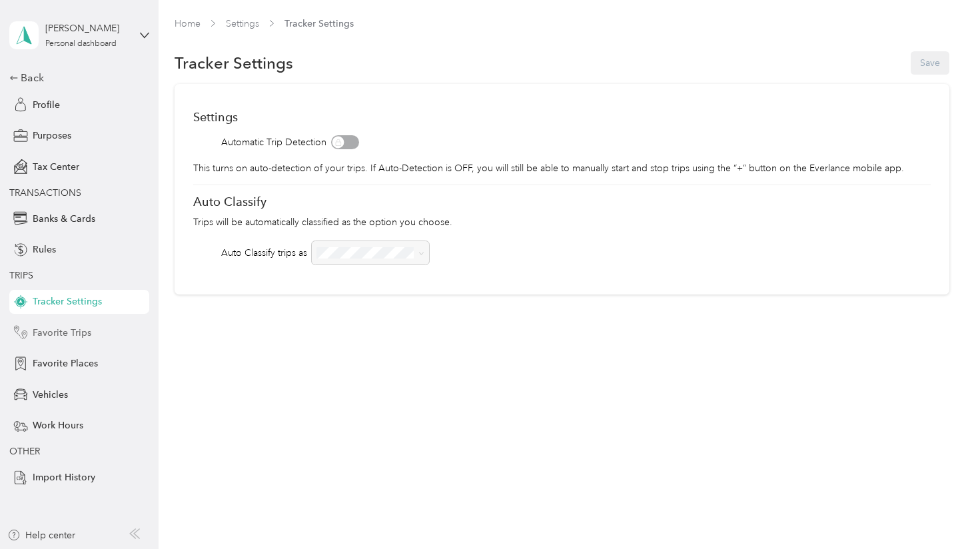
click at [63, 330] on span "Favorite Trips" at bounding box center [62, 333] width 59 height 14
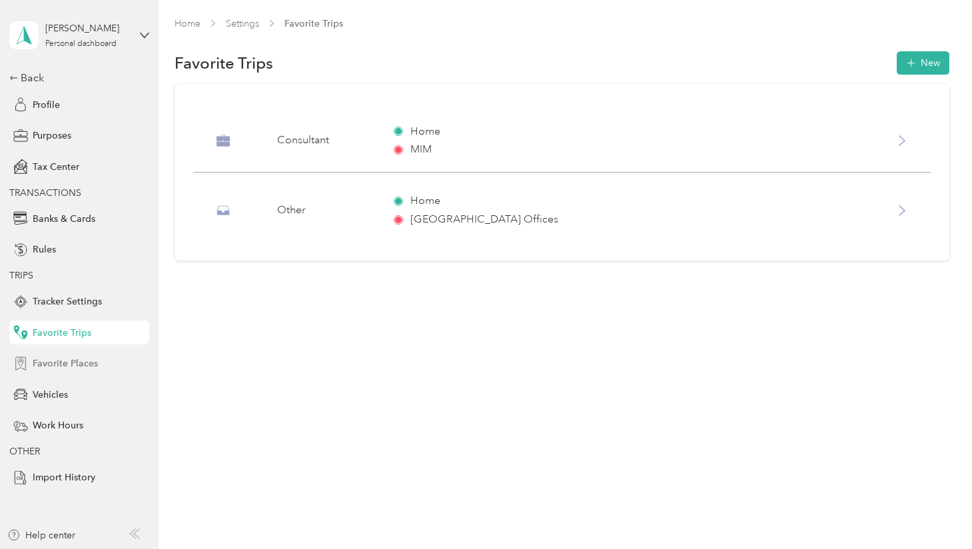
click at [64, 366] on span "Favorite Places" at bounding box center [65, 363] width 65 height 14
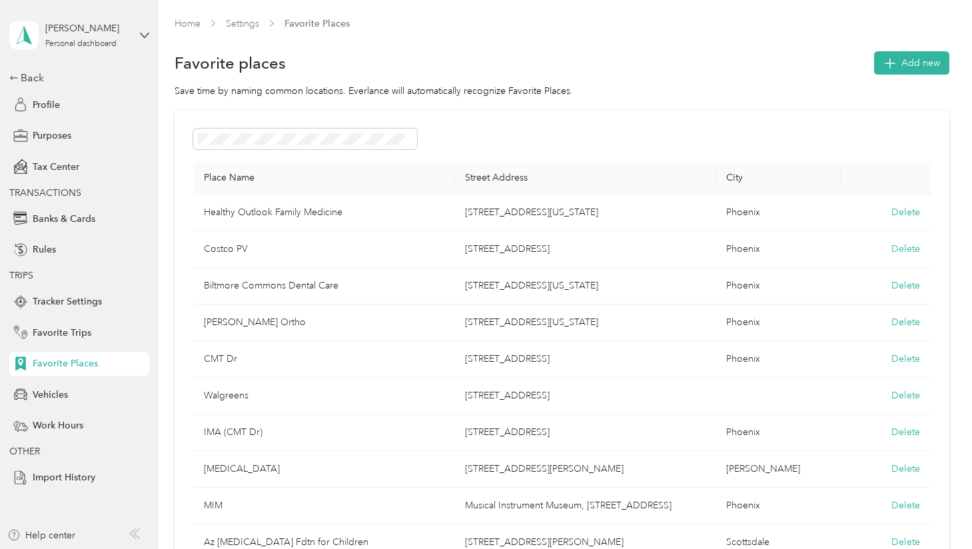
drag, startPoint x: 57, startPoint y: 390, endPoint x: 177, endPoint y: 171, distance: 250.0
click at [177, 171] on section "[PERSON_NAME] Personal dashboard Back Profile Purposes Tax Center TRANSACTIONS …" at bounding box center [482, 274] width 965 height 549
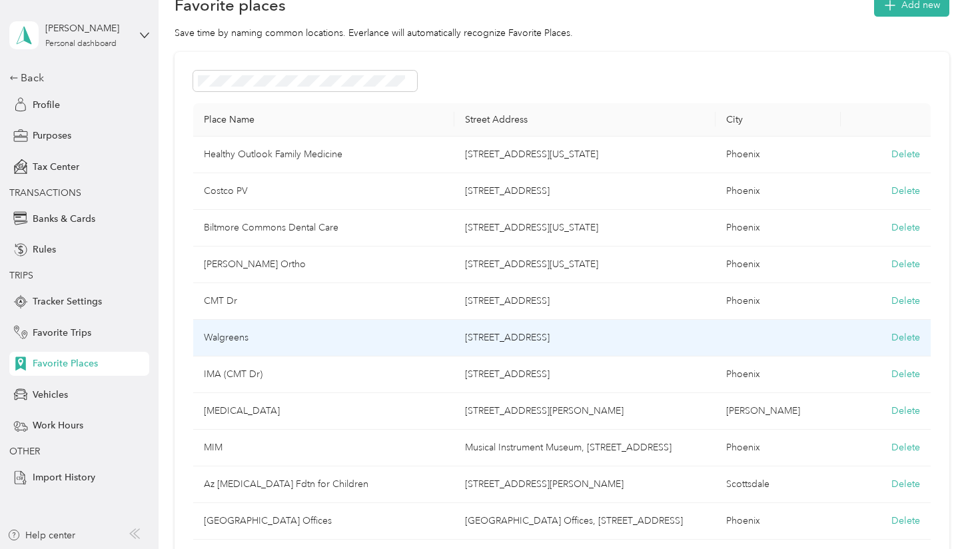
scroll to position [61, 0]
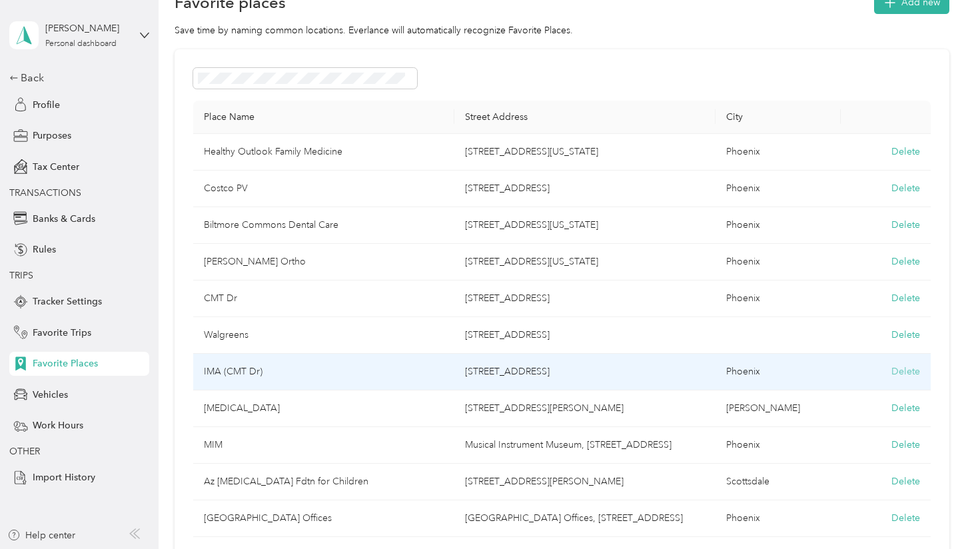
click at [898, 376] on button "Delete" at bounding box center [905, 371] width 29 height 14
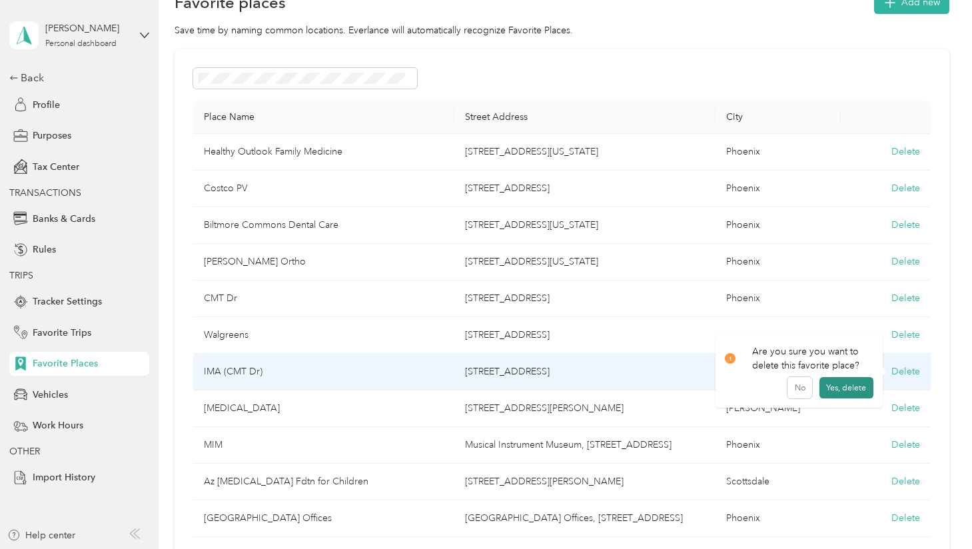
click at [854, 388] on button "Yes, delete" at bounding box center [846, 387] width 54 height 21
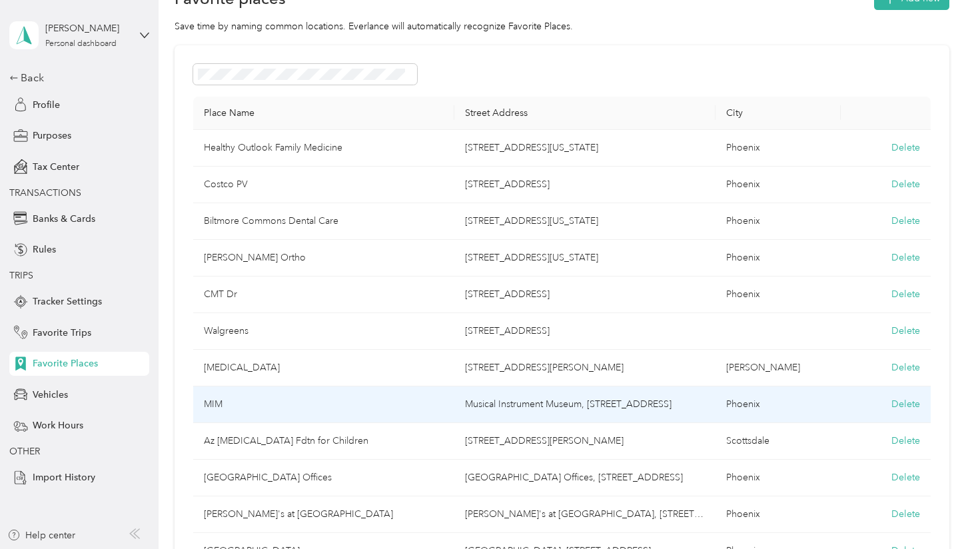
scroll to position [66, 0]
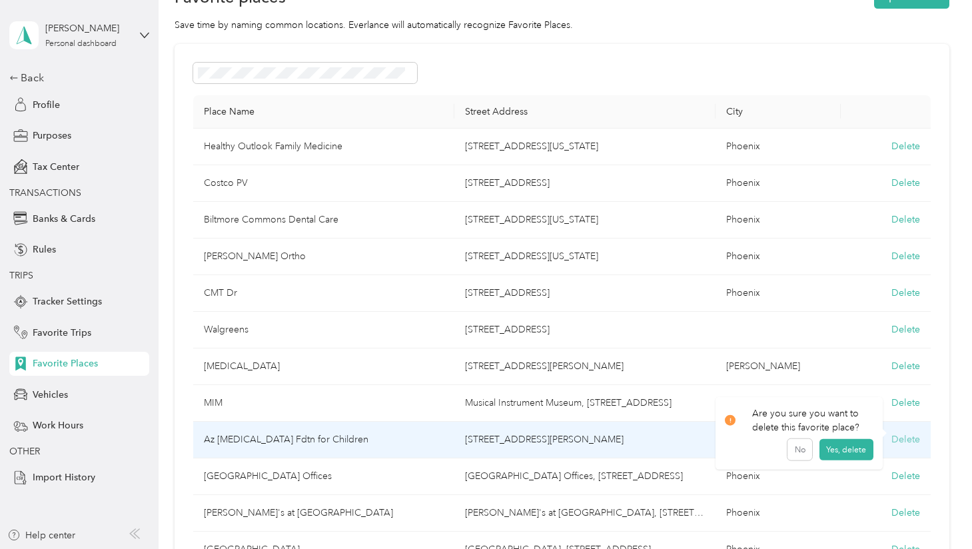
click at [906, 439] on button "Delete" at bounding box center [905, 439] width 29 height 14
click at [846, 455] on button "Yes, delete" at bounding box center [846, 455] width 54 height 21
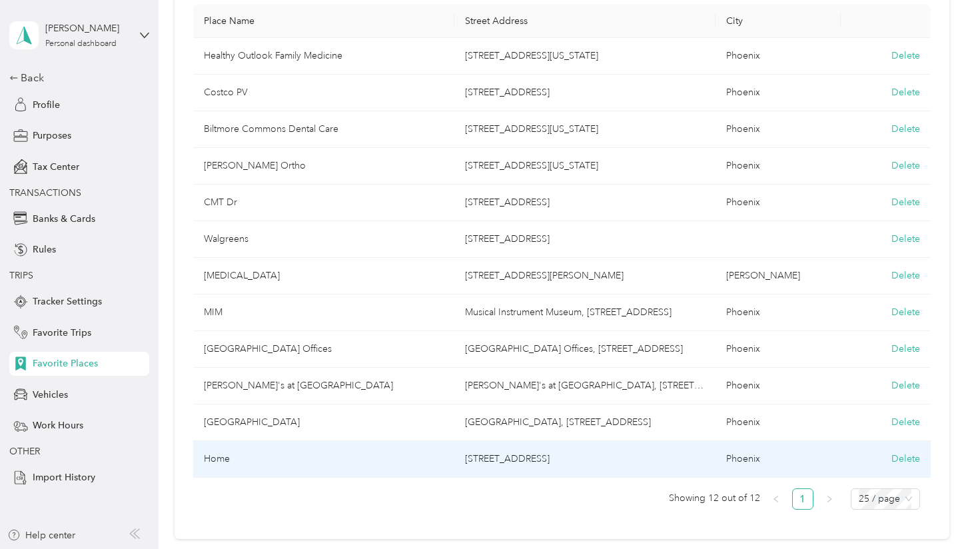
scroll to position [163, 0]
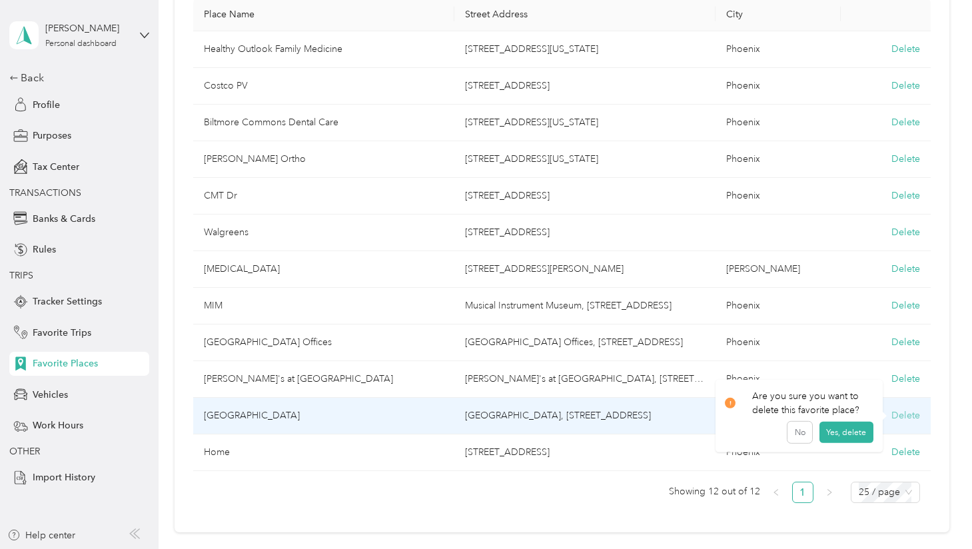
click at [904, 413] on button "Delete" at bounding box center [905, 415] width 29 height 14
click at [845, 432] on button "Yes, delete" at bounding box center [846, 431] width 54 height 21
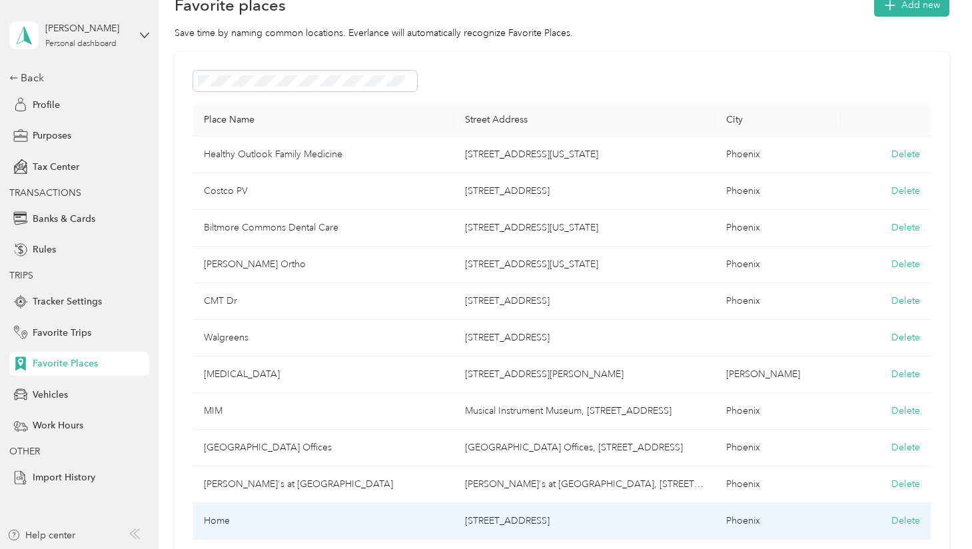
scroll to position [0, 0]
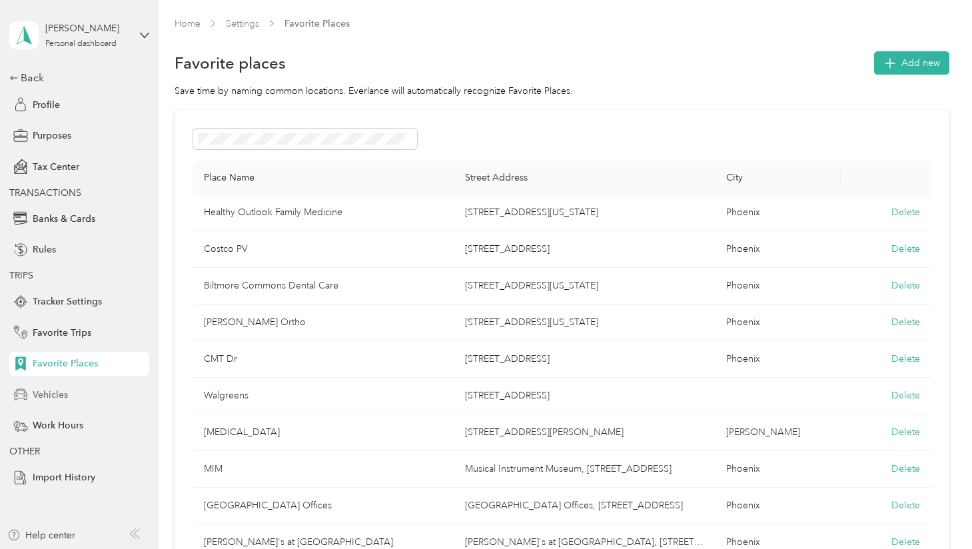
click at [60, 392] on span "Vehicles" at bounding box center [50, 395] width 35 height 14
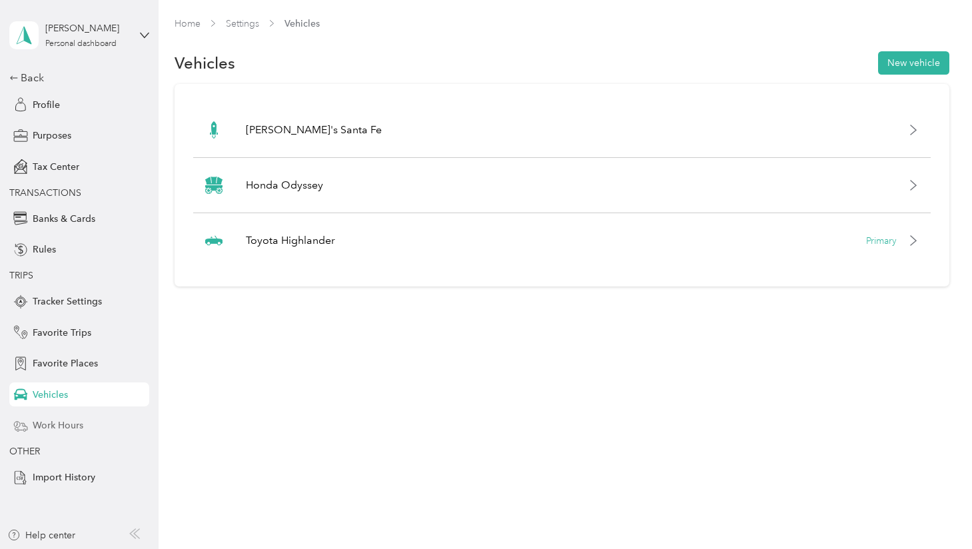
click at [57, 420] on span "Work Hours" at bounding box center [58, 425] width 51 height 14
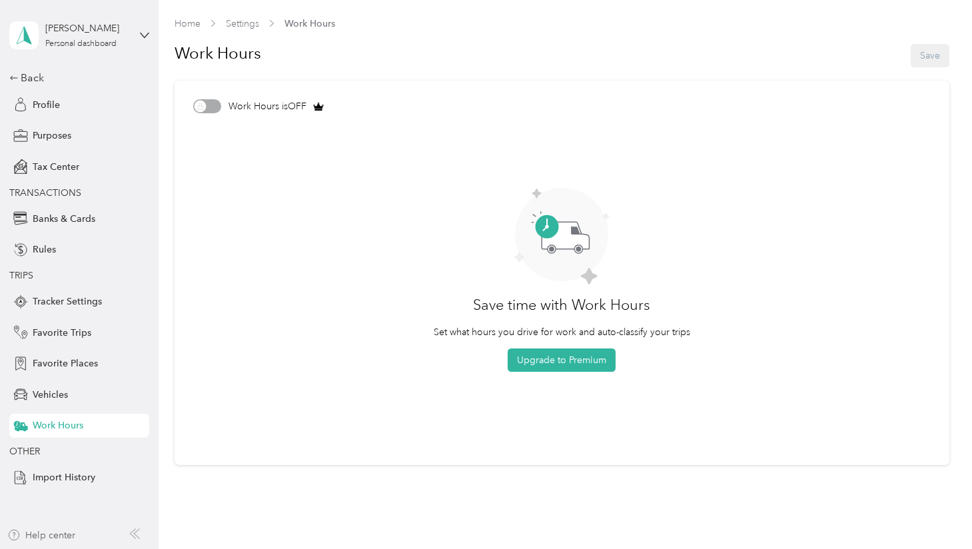
click at [51, 535] on div "Help center" at bounding box center [41, 535] width 68 height 14
click at [45, 137] on span "Purposes" at bounding box center [52, 136] width 39 height 14
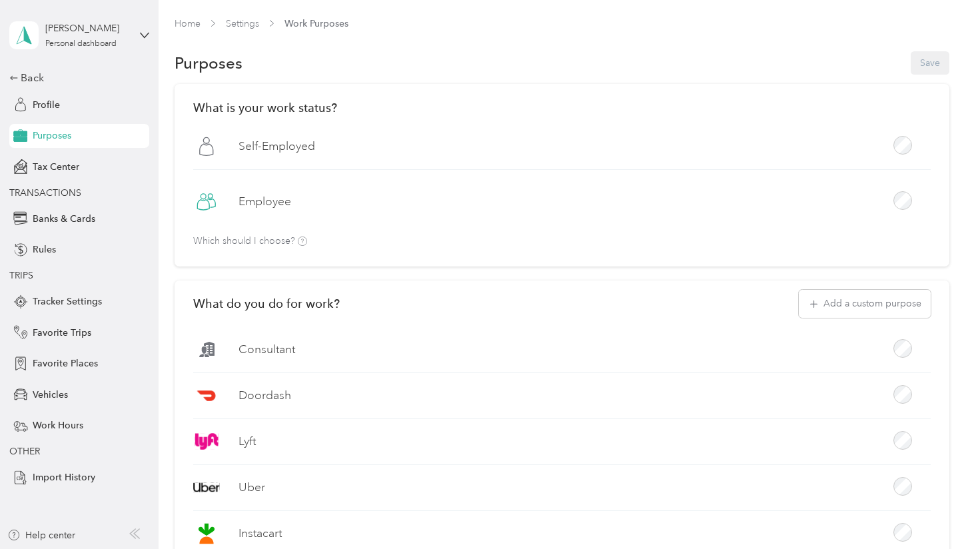
click at [282, 135] on div "Self-Employed" at bounding box center [561, 151] width 736 height 37
click at [284, 143] on label "Self-Employed" at bounding box center [276, 146] width 77 height 17
click at [22, 80] on div "Back" at bounding box center [75, 78] width 133 height 16
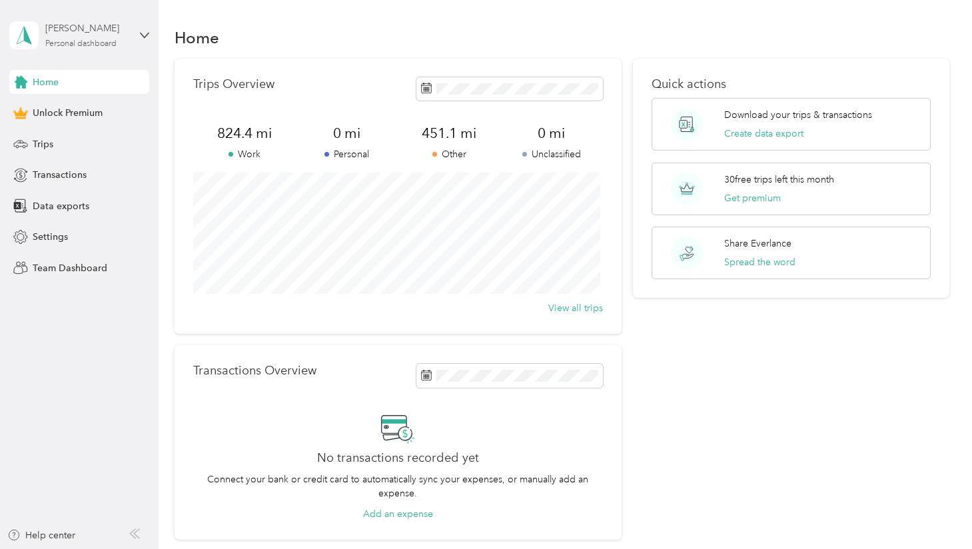
click at [68, 43] on div "Personal dashboard" at bounding box center [80, 44] width 71 height 8
click at [129, 338] on aside "[PERSON_NAME] Personal dashboard Home Unlock Premium Trips Transactions Data ex…" at bounding box center [79, 274] width 158 height 549
click at [222, 84] on p "Trips Overview" at bounding box center [233, 84] width 81 height 14
click at [103, 117] on div "Unlock Premium" at bounding box center [79, 113] width 140 height 24
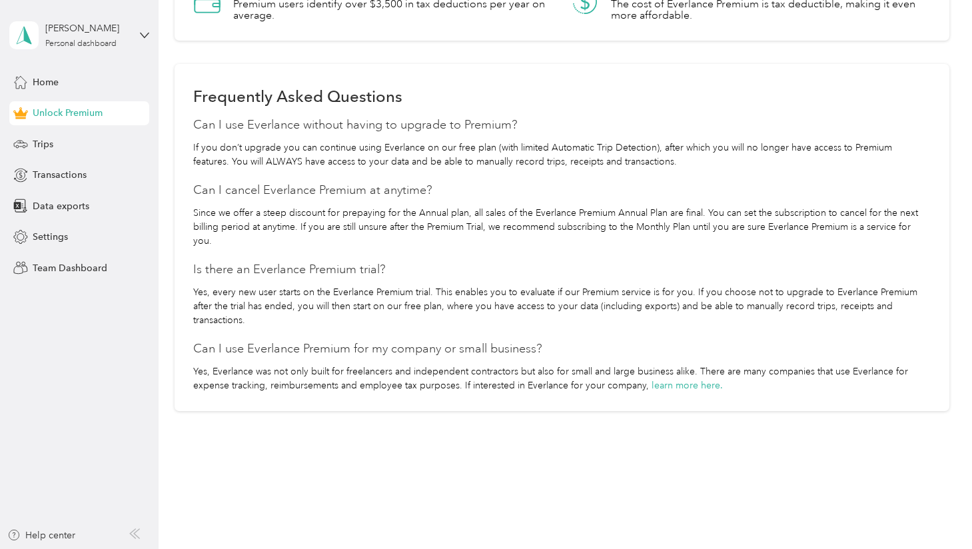
scroll to position [1165, 0]
click at [49, 144] on span "Trips" at bounding box center [43, 144] width 21 height 14
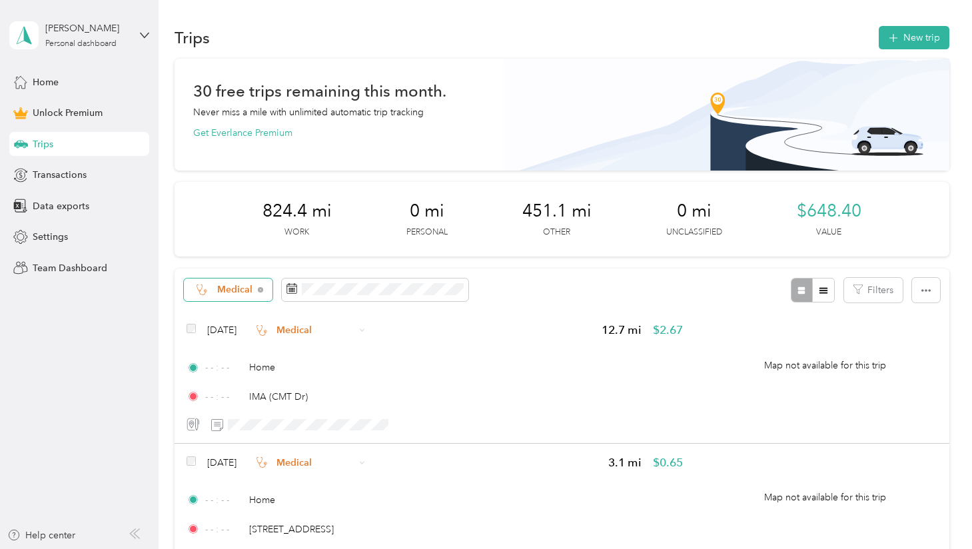
click at [264, 288] on div "Medical" at bounding box center [228, 289] width 89 height 23
click at [265, 318] on ol "All purposes Unclassified Work Personal Consultant Other Charity Medical Moving…" at bounding box center [232, 395] width 97 height 186
click at [258, 287] on icon at bounding box center [260, 289] width 5 height 5
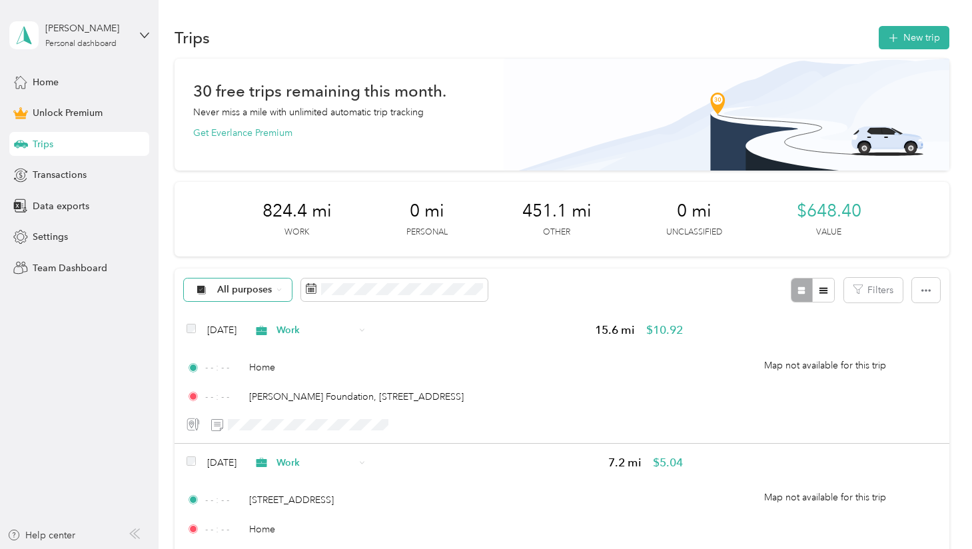
click at [280, 226] on div "824.4 mi Work" at bounding box center [296, 218] width 69 height 37
click at [921, 289] on icon "button" at bounding box center [925, 290] width 9 height 9
click at [858, 285] on icon "button" at bounding box center [857, 288] width 9 height 9
click at [869, 287] on button "Filters" at bounding box center [873, 290] width 59 height 25
click at [864, 537] on div "Toyota Highlander" at bounding box center [831, 544] width 99 height 14
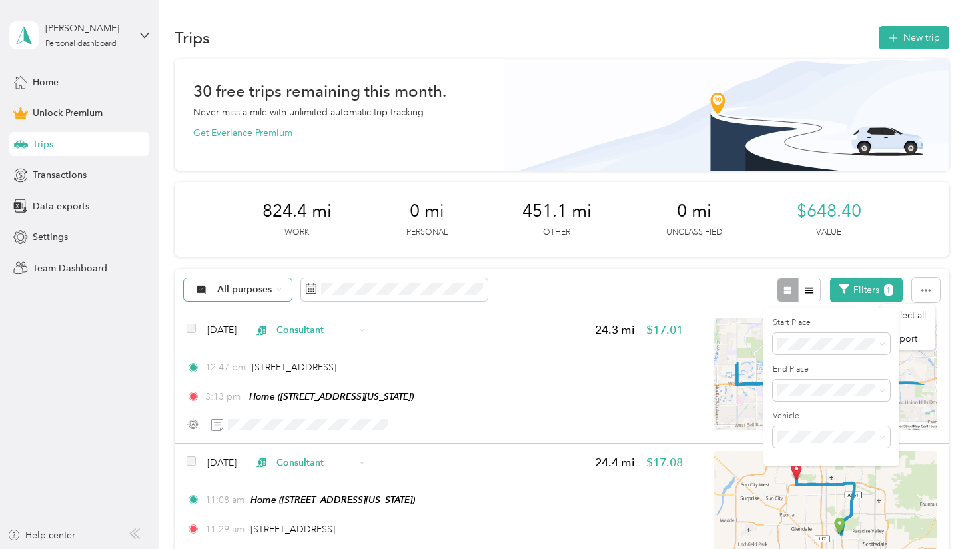
click at [660, 265] on div "30 free trips remaining this month. Never miss a mile with unlimited automatic …" at bounding box center [561, 409] width 774 height 701
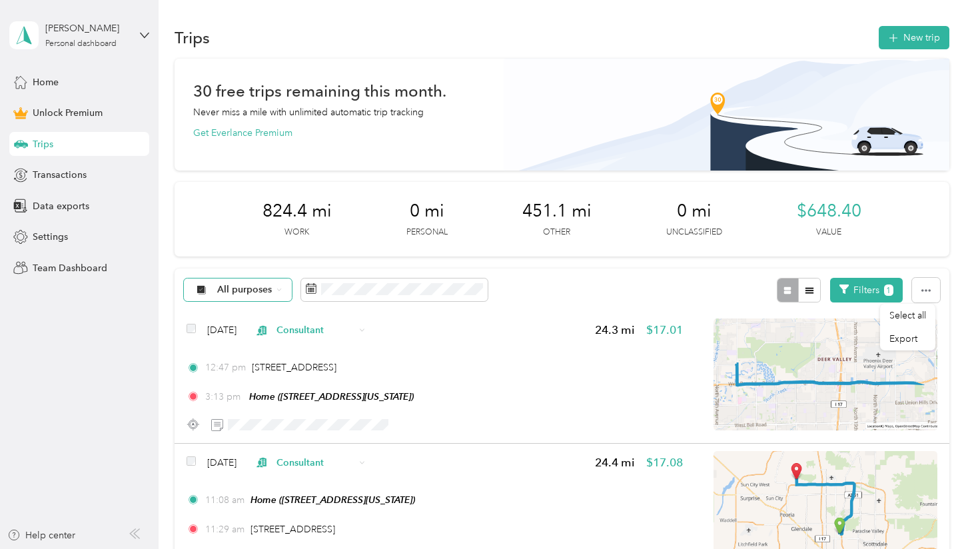
click at [669, 255] on div "824.4 mi Work 0 mi Personal 451.1 mi Other 0 mi Unclassified $648.40 Value" at bounding box center [561, 219] width 774 height 75
click at [858, 268] on div "All purposes Filters 1" at bounding box center [561, 289] width 774 height 43
click at [886, 291] on span "1" at bounding box center [888, 289] width 9 height 11
click at [884, 294] on span "1" at bounding box center [888, 289] width 9 height 11
click at [872, 283] on button "Filters 1" at bounding box center [866, 290] width 73 height 25
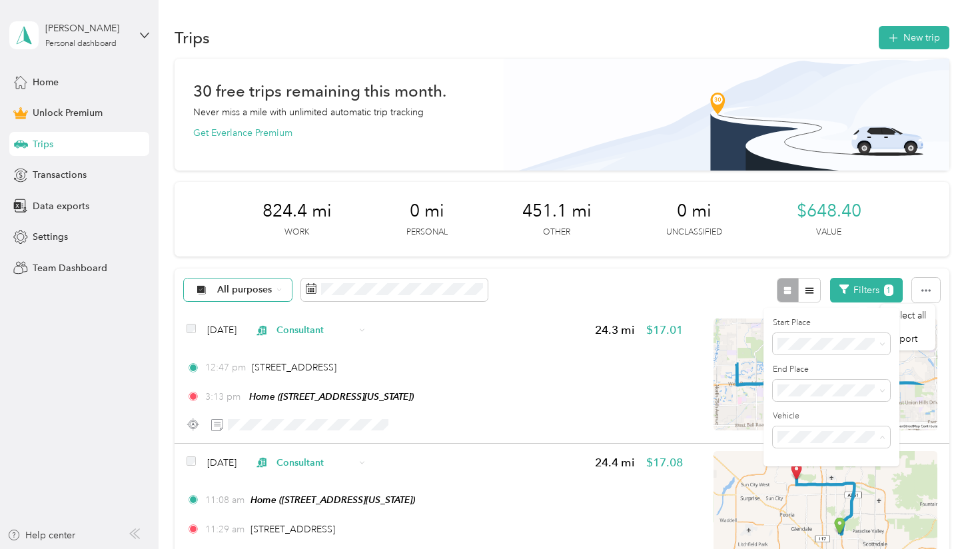
click at [812, 460] on div "Any vehicle" at bounding box center [831, 460] width 99 height 14
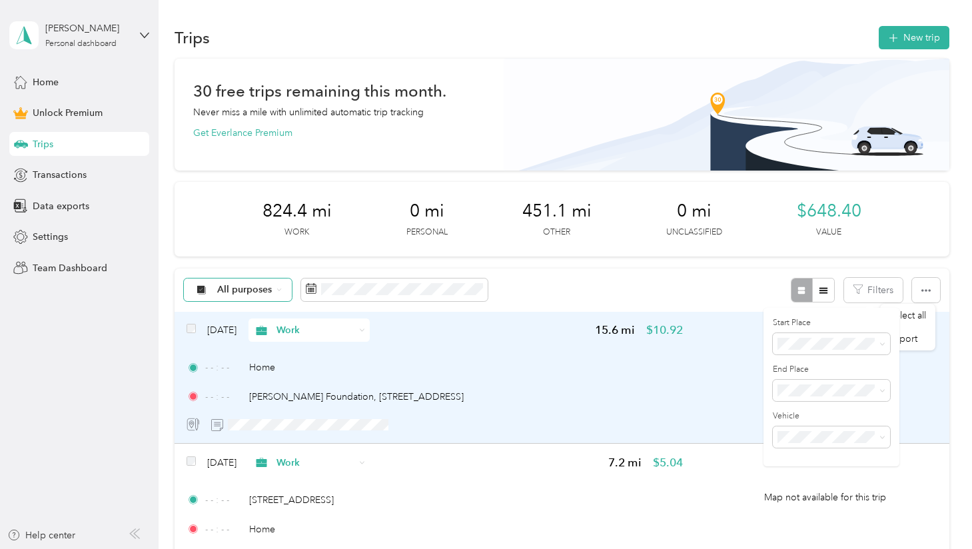
click at [559, 356] on div "[DATE] Work 15.6 mi $10.92 - - : - - Home - - : - - [PERSON_NAME] Foundation, […" at bounding box center [434, 377] width 497 height 118
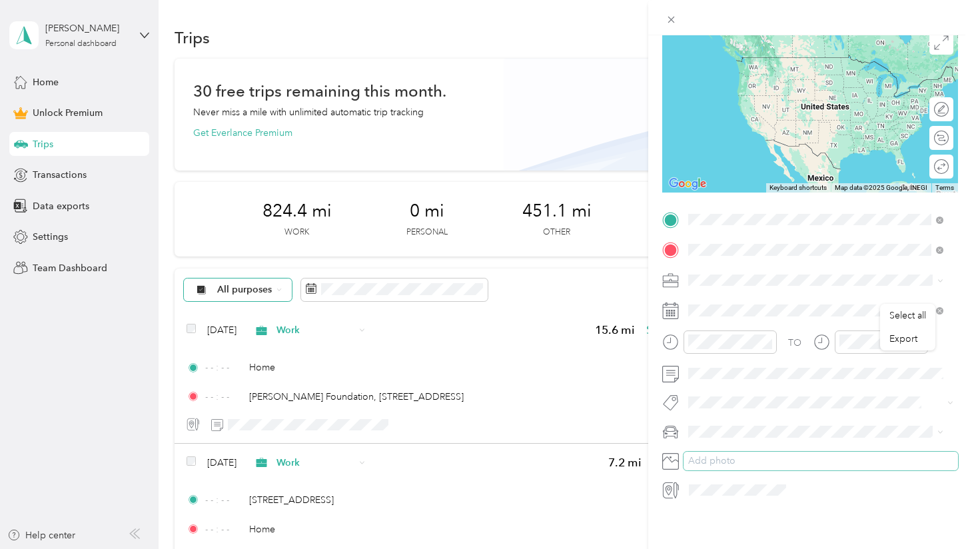
scroll to position [120, 0]
click at [753, 489] on span "Toyota Highlander" at bounding box center [732, 488] width 78 height 11
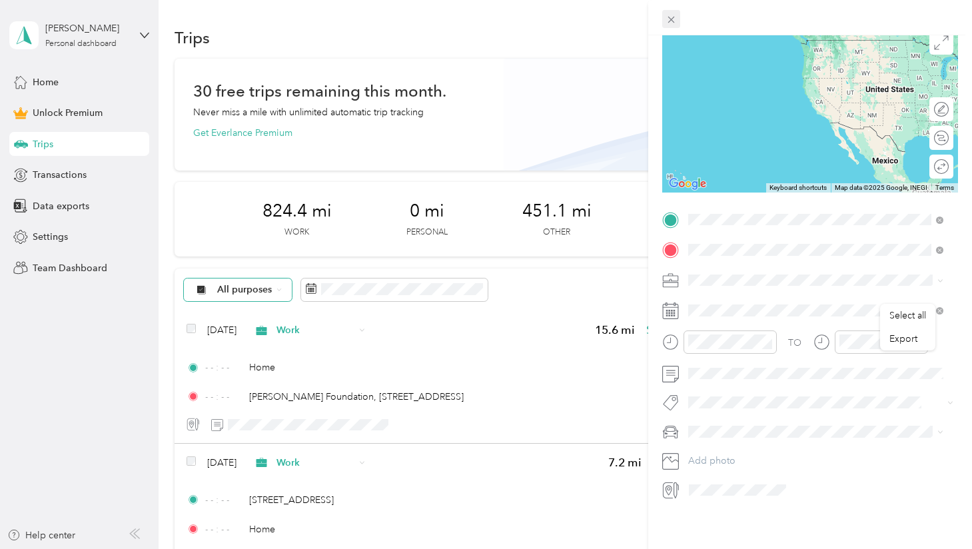
click at [669, 17] on icon at bounding box center [670, 20] width 7 height 7
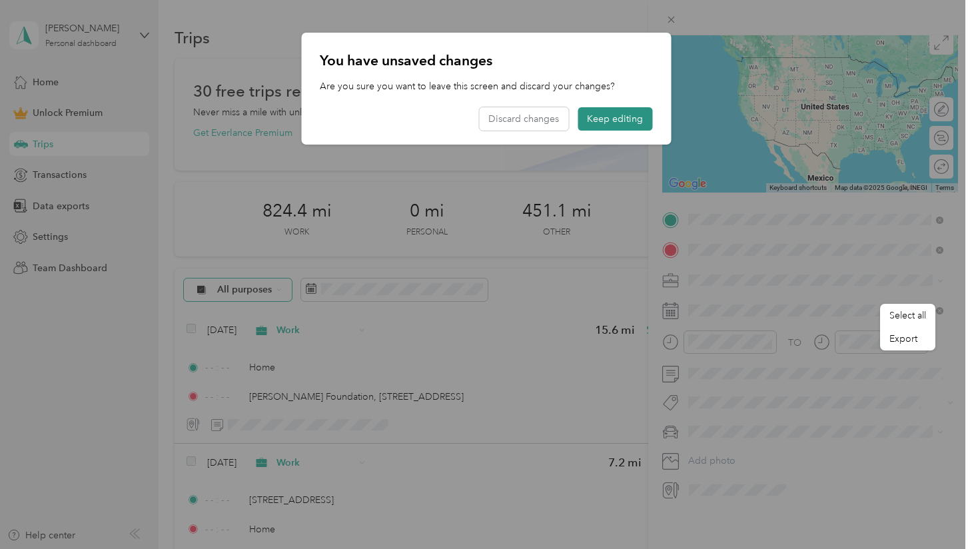
click at [601, 115] on button "Keep editing" at bounding box center [614, 118] width 75 height 23
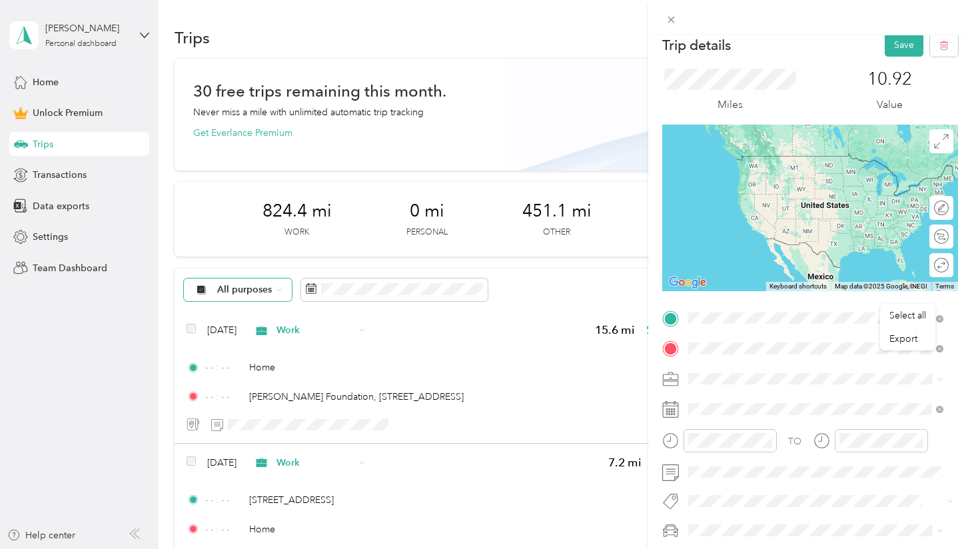
scroll to position [0, 0]
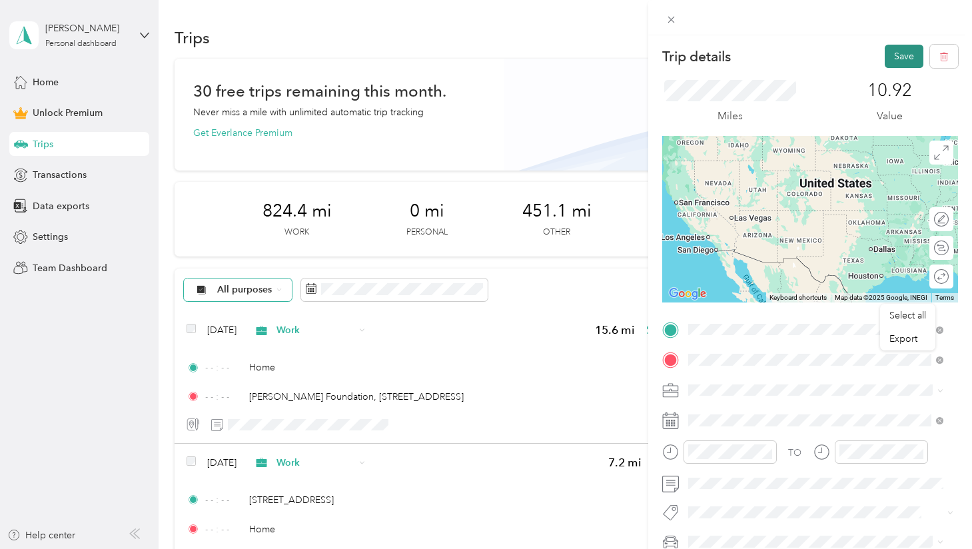
click at [886, 55] on button "Save" at bounding box center [903, 56] width 39 height 23
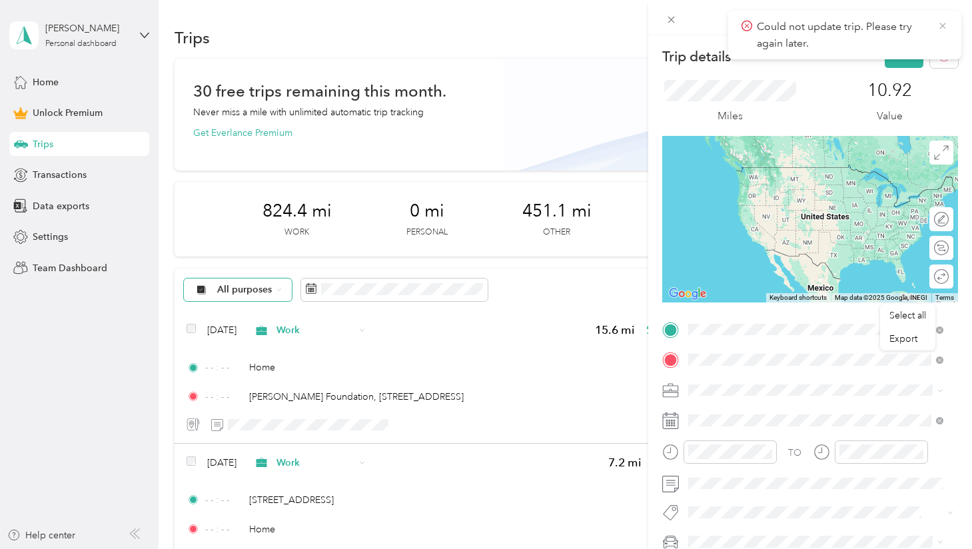
click at [940, 26] on icon at bounding box center [942, 26] width 11 height 12
click at [893, 49] on button "Save" at bounding box center [903, 56] width 39 height 23
click at [944, 27] on icon at bounding box center [942, 26] width 6 height 6
click at [747, 519] on li "Toyota Highlander" at bounding box center [815, 514] width 264 height 23
click at [884, 54] on button "Save" at bounding box center [903, 56] width 39 height 23
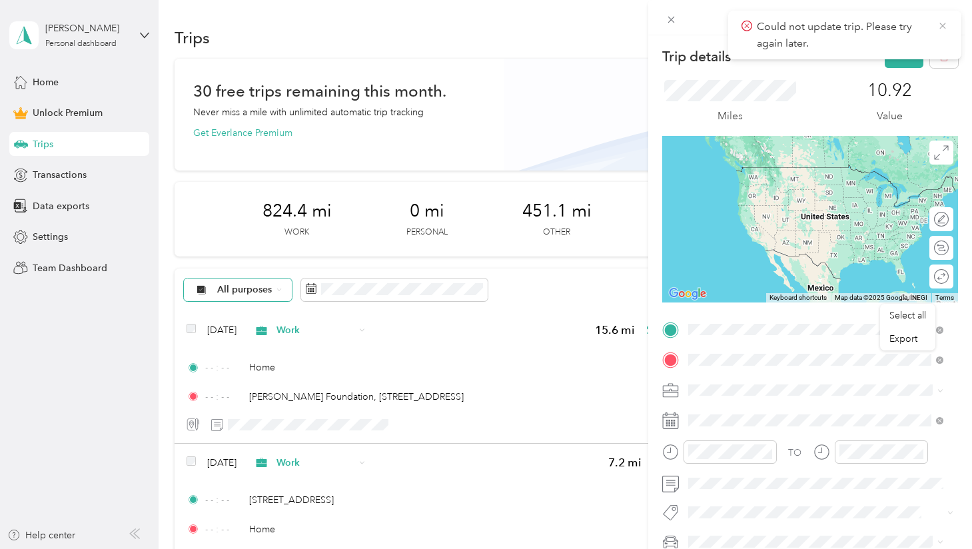
click at [942, 28] on icon at bounding box center [942, 26] width 11 height 12
click at [672, 17] on icon at bounding box center [670, 19] width 11 height 11
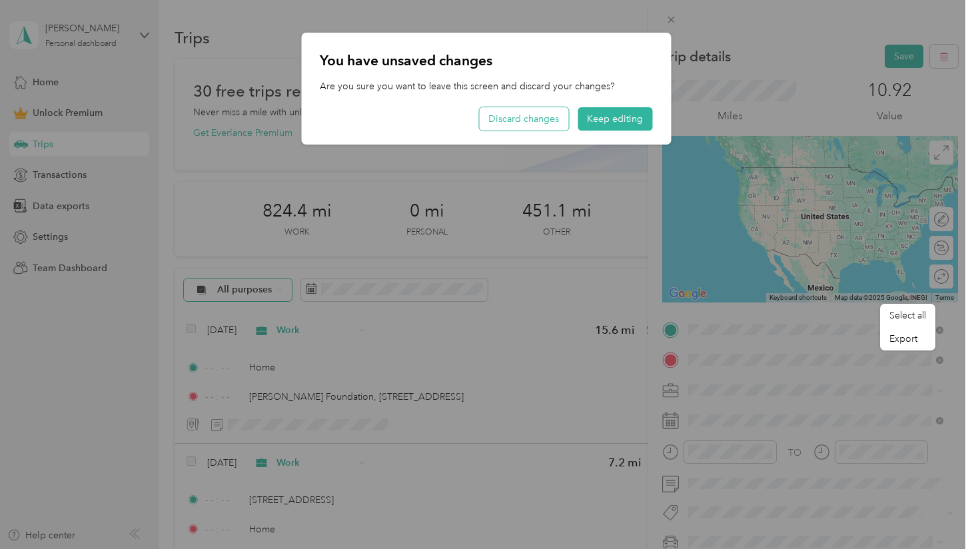
click at [541, 121] on button "Discard changes" at bounding box center [523, 118] width 89 height 23
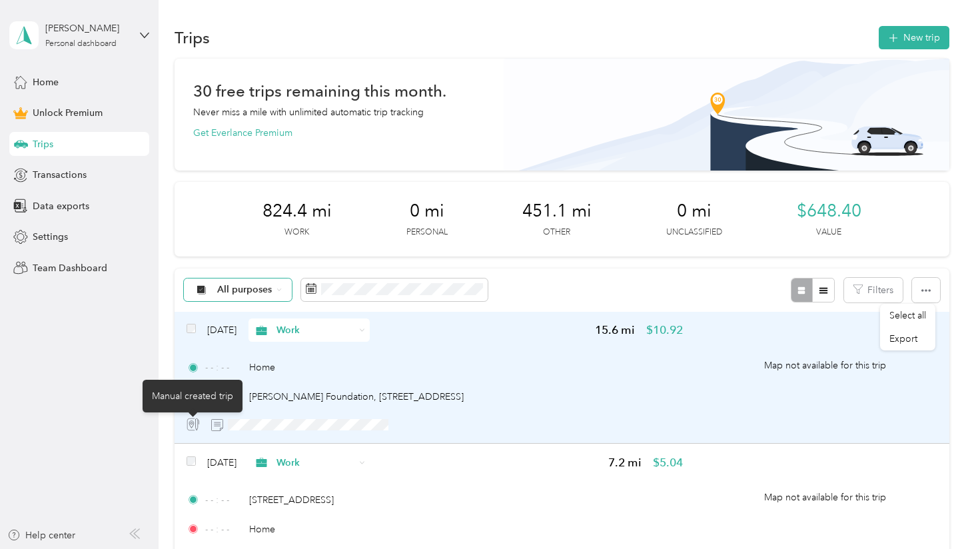
click at [194, 422] on icon at bounding box center [192, 424] width 13 height 13
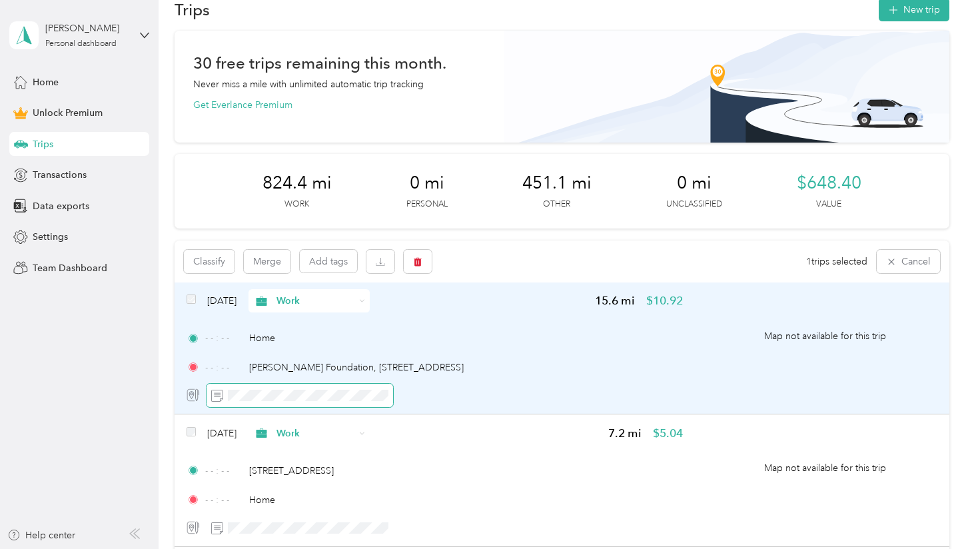
scroll to position [43, 0]
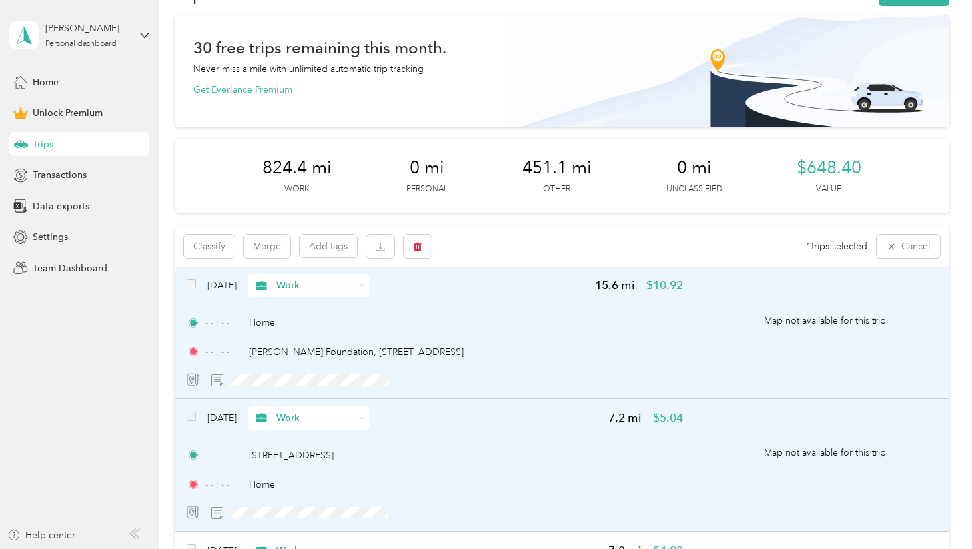
click at [197, 417] on div "[DATE] Work" at bounding box center [277, 417] width 183 height 23
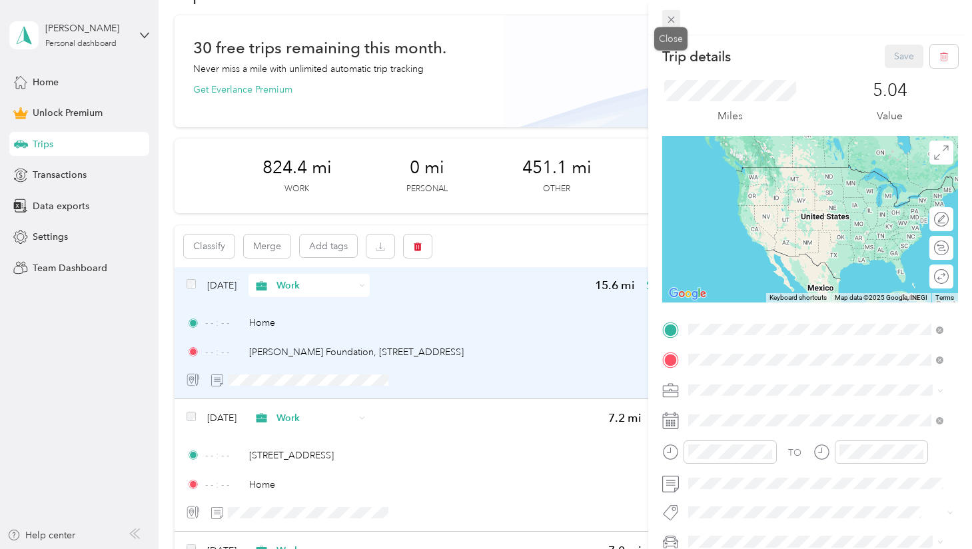
click at [675, 21] on icon at bounding box center [670, 19] width 11 height 11
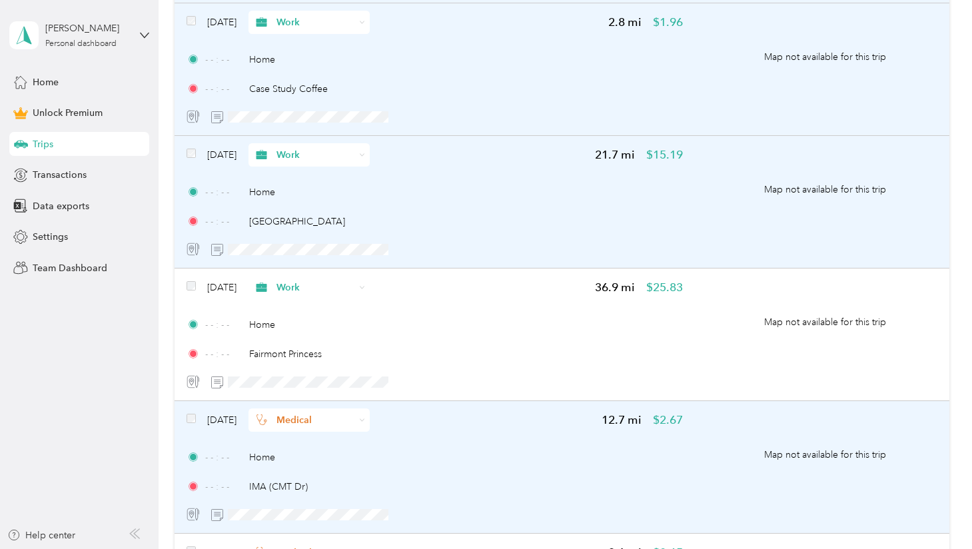
scroll to position [1125, 0]
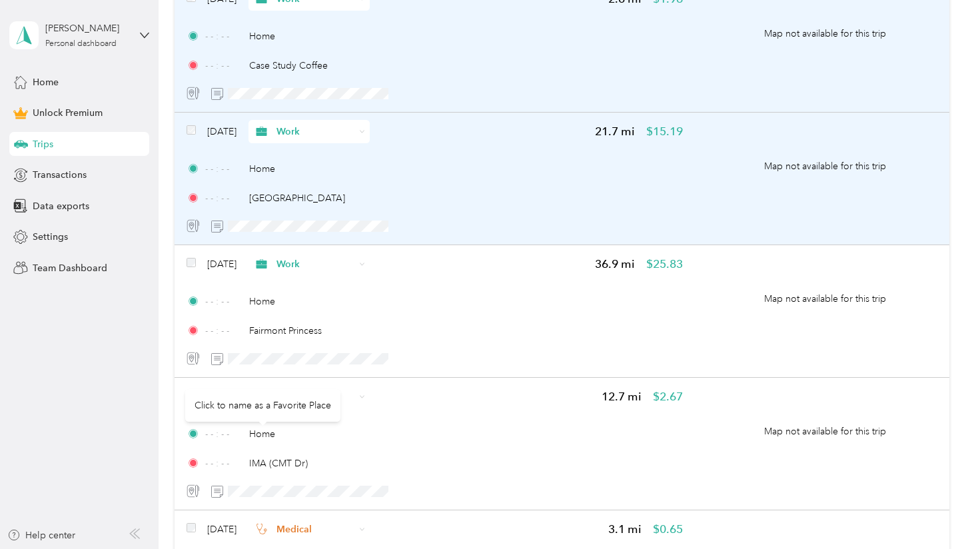
click at [188, 395] on div "Click to name as a Favorite Place" at bounding box center [262, 405] width 155 height 33
click at [194, 394] on div "Click to name as a Favorite Place" at bounding box center [262, 405] width 155 height 33
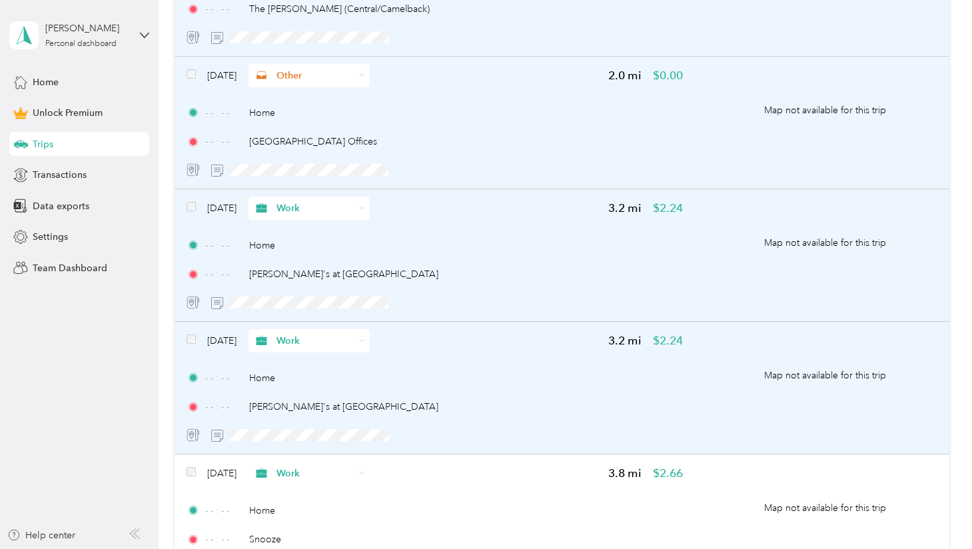
scroll to position [3435, 0]
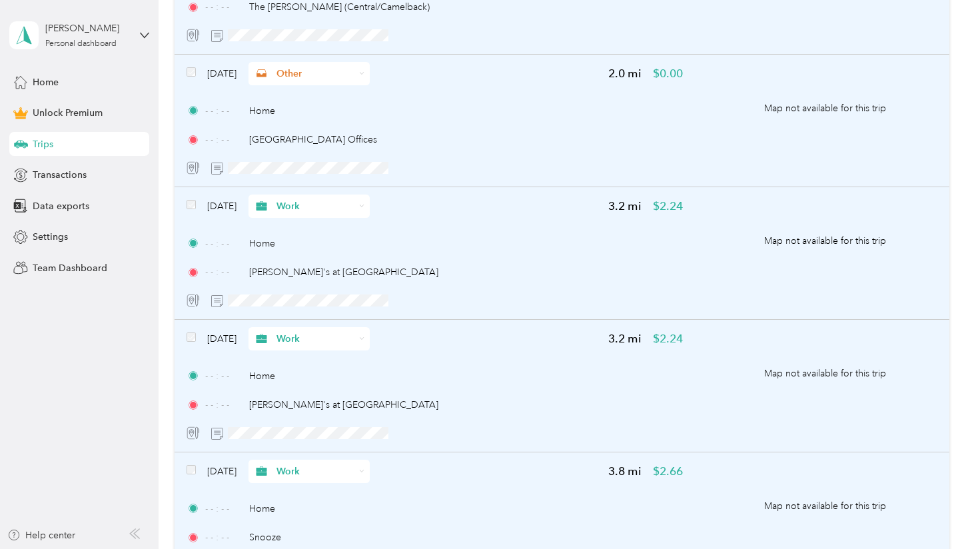
click at [192, 460] on div "[DATE] Work" at bounding box center [277, 470] width 183 height 23
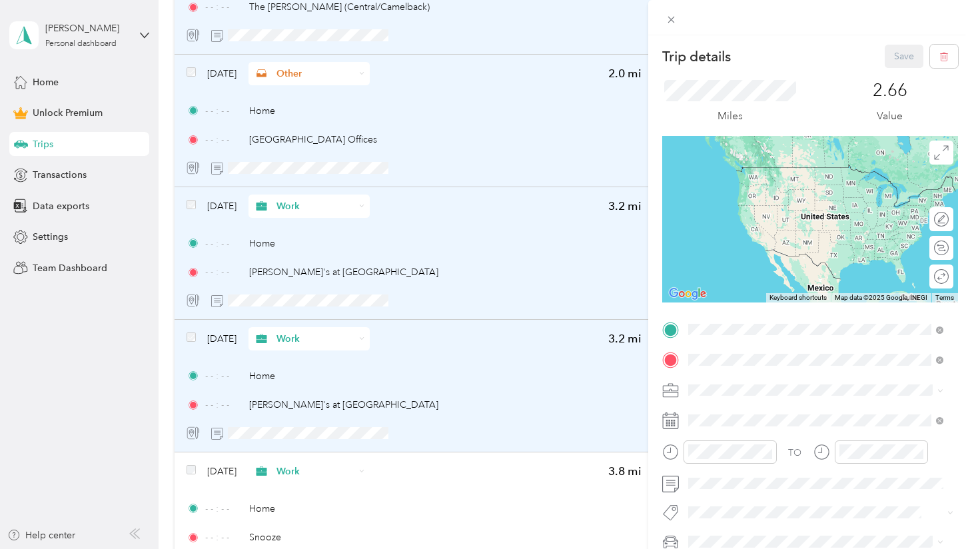
click at [186, 474] on div "Trip details Save This trip cannot be edited because it is either under review,…" at bounding box center [486, 274] width 972 height 549
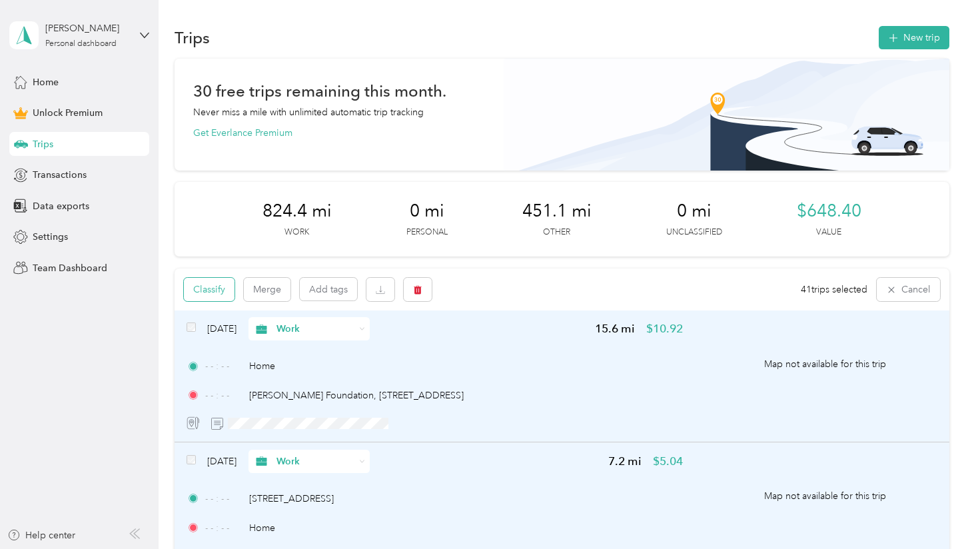
click at [205, 292] on button "Classify" at bounding box center [209, 289] width 51 height 23
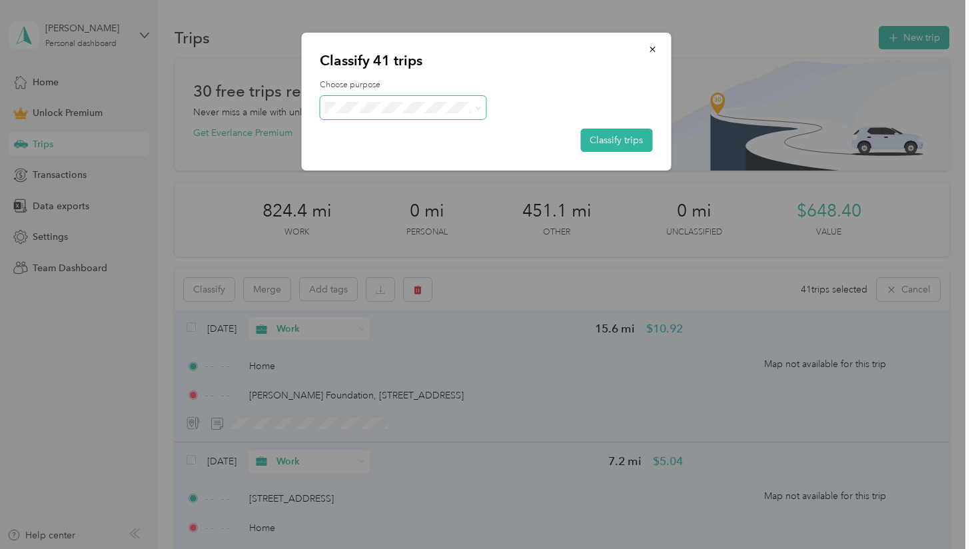
click at [398, 99] on span at bounding box center [403, 107] width 166 height 23
click at [655, 45] on icon "button" at bounding box center [651, 49] width 9 height 9
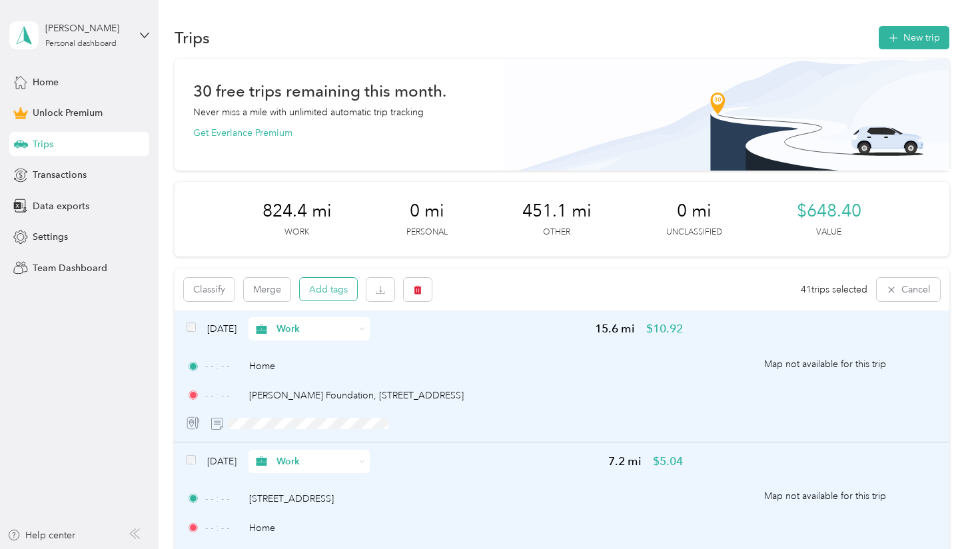
click at [329, 294] on button "Add tags" at bounding box center [328, 289] width 57 height 23
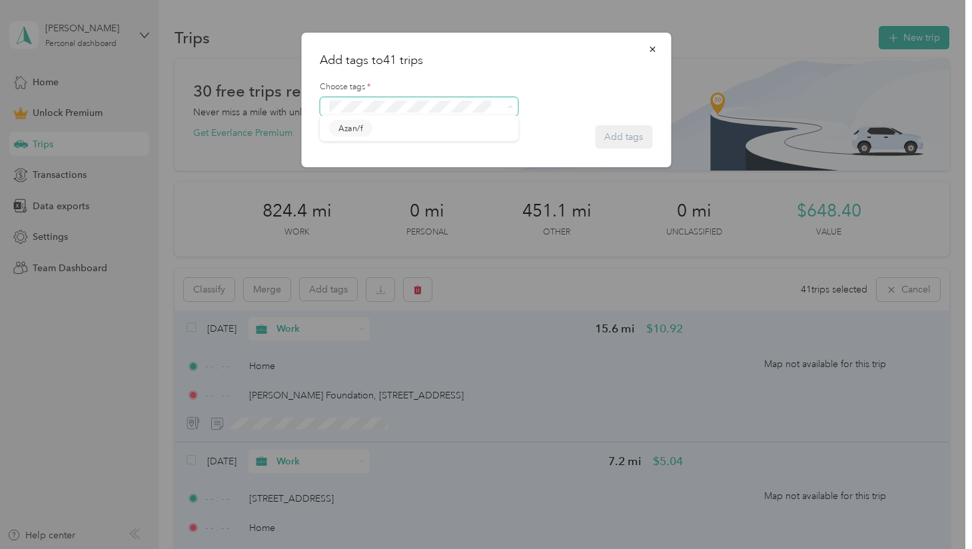
click at [356, 112] on span at bounding box center [409, 107] width 171 height 14
click at [561, 97] on div at bounding box center [486, 106] width 332 height 19
click at [652, 45] on icon "button" at bounding box center [651, 49] width 9 height 9
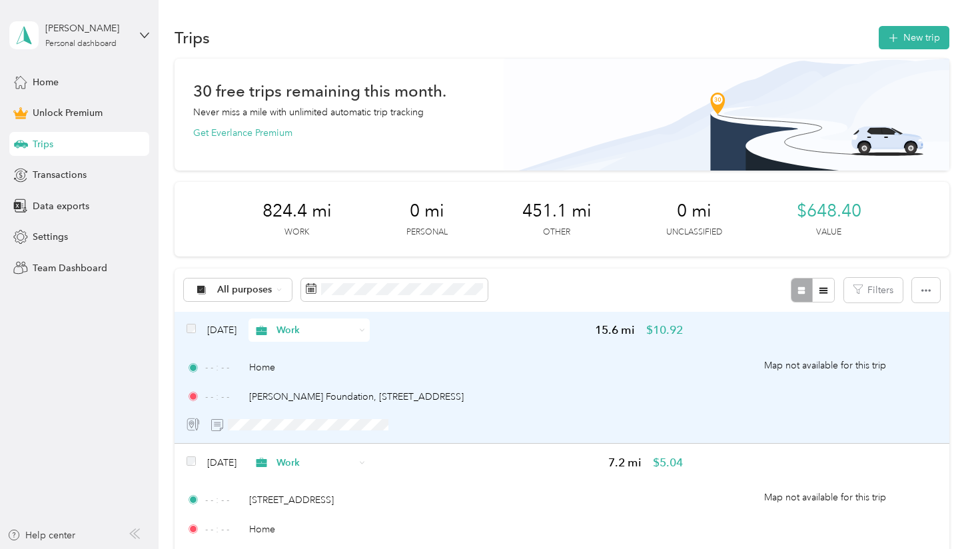
click at [830, 394] on span "Map not available for this trip" at bounding box center [825, 364] width 224 height 93
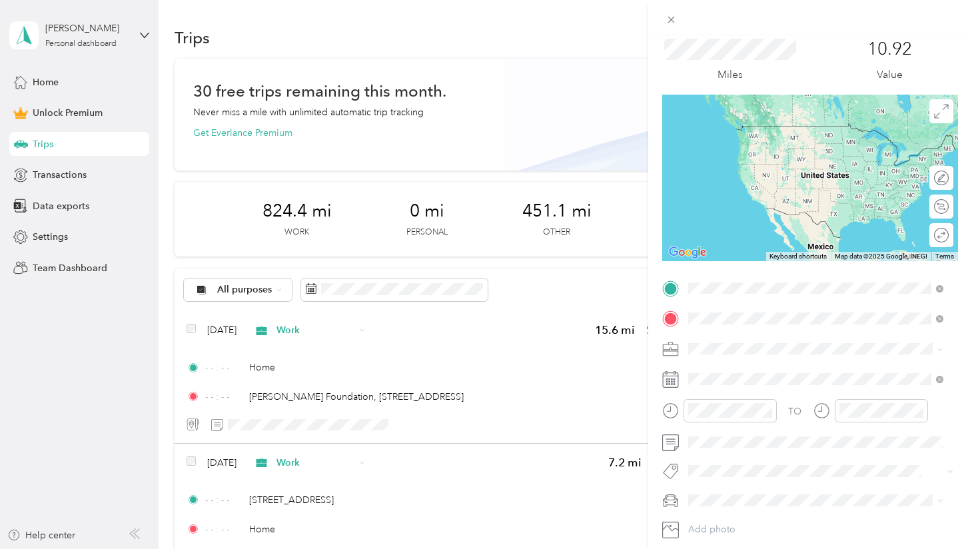
scroll to position [89, 0]
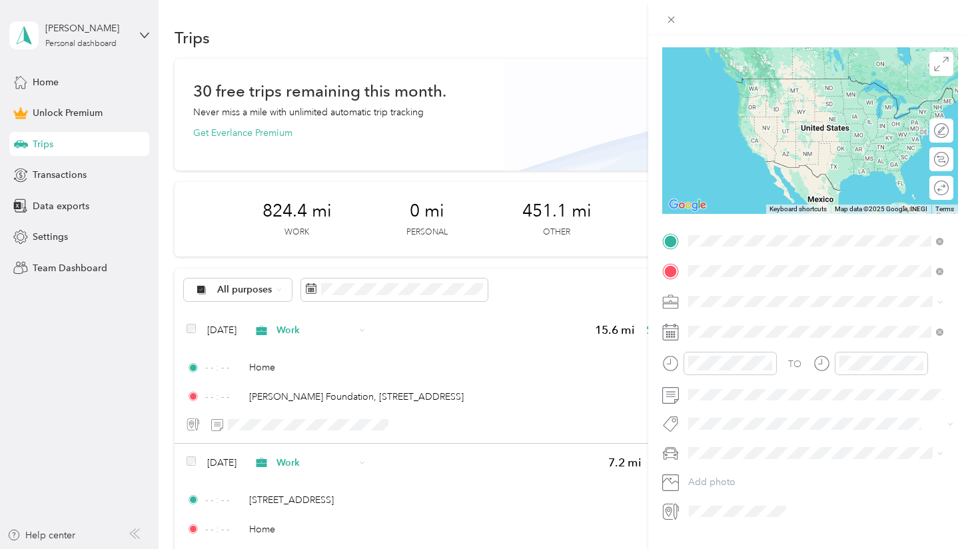
click at [737, 520] on span "Toyota Highlander" at bounding box center [732, 521] width 78 height 11
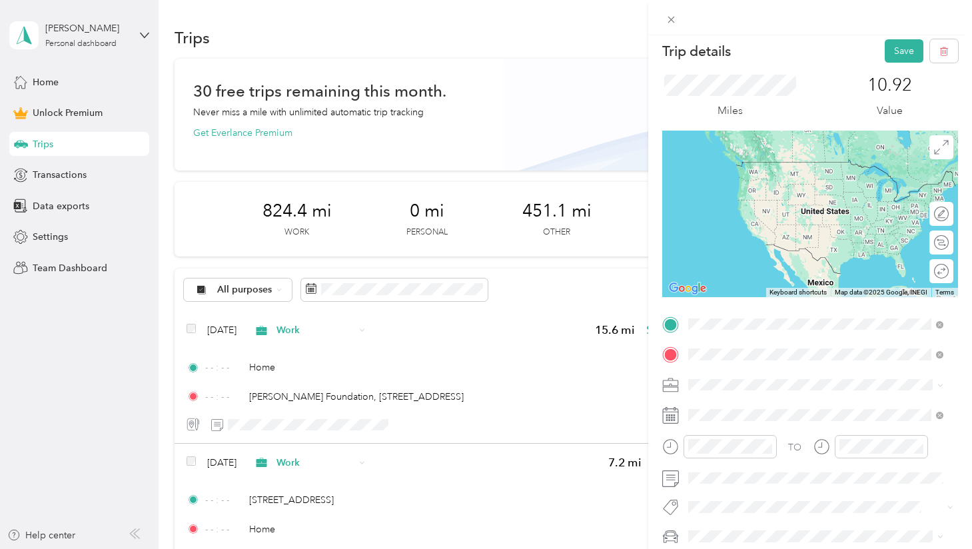
scroll to position [0, 0]
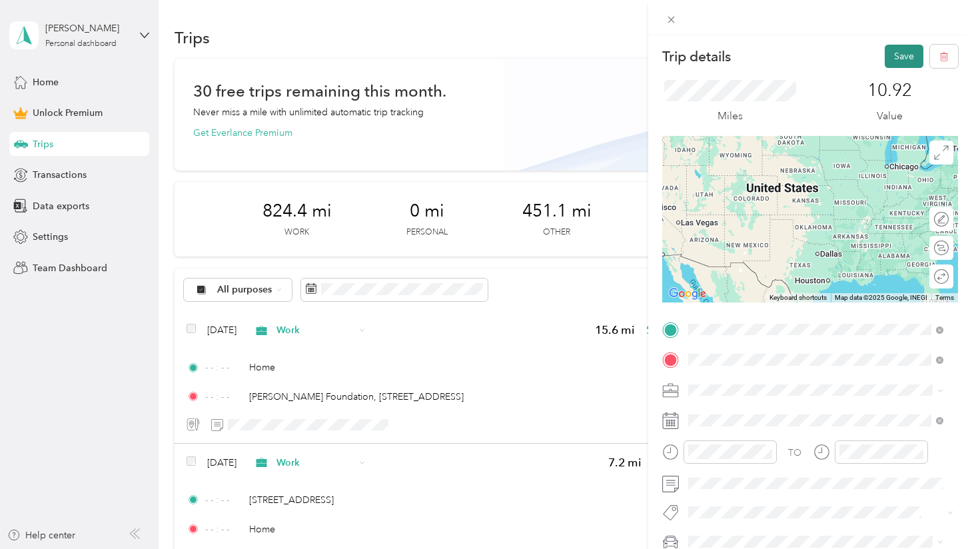
click at [889, 51] on button "Save" at bounding box center [903, 56] width 39 height 23
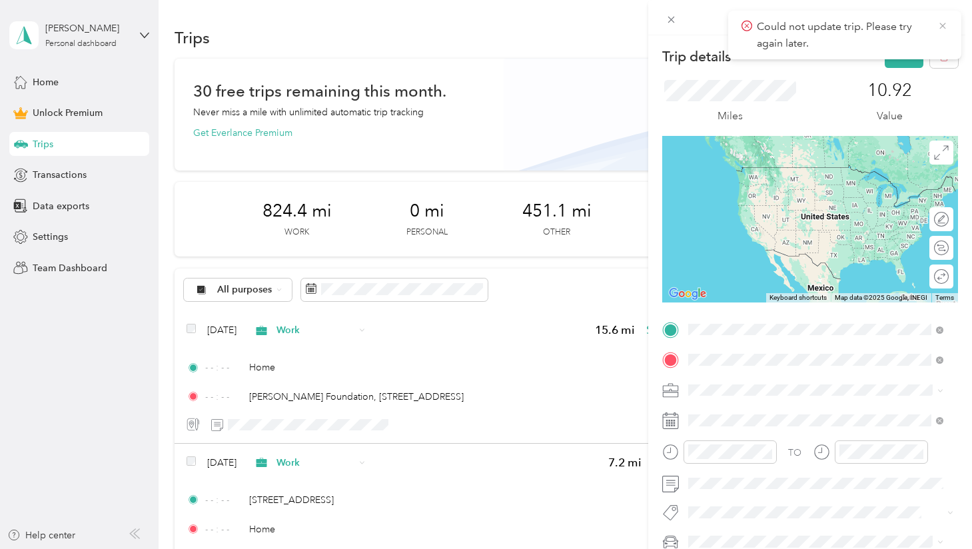
click at [942, 28] on icon at bounding box center [942, 26] width 11 height 12
click at [606, 344] on div "Trip details Save This trip cannot be edited because it is either under review,…" at bounding box center [486, 274] width 972 height 549
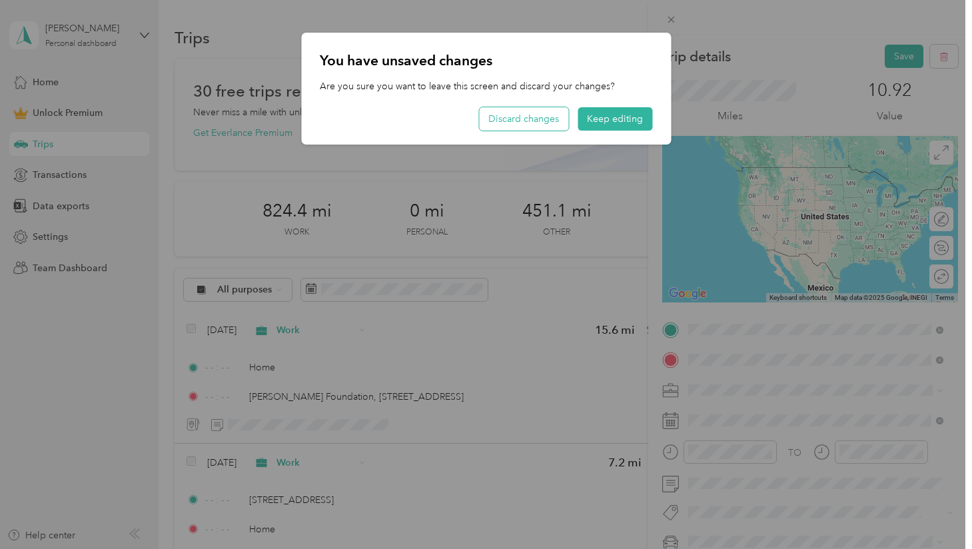
click at [533, 123] on button "Discard changes" at bounding box center [523, 118] width 89 height 23
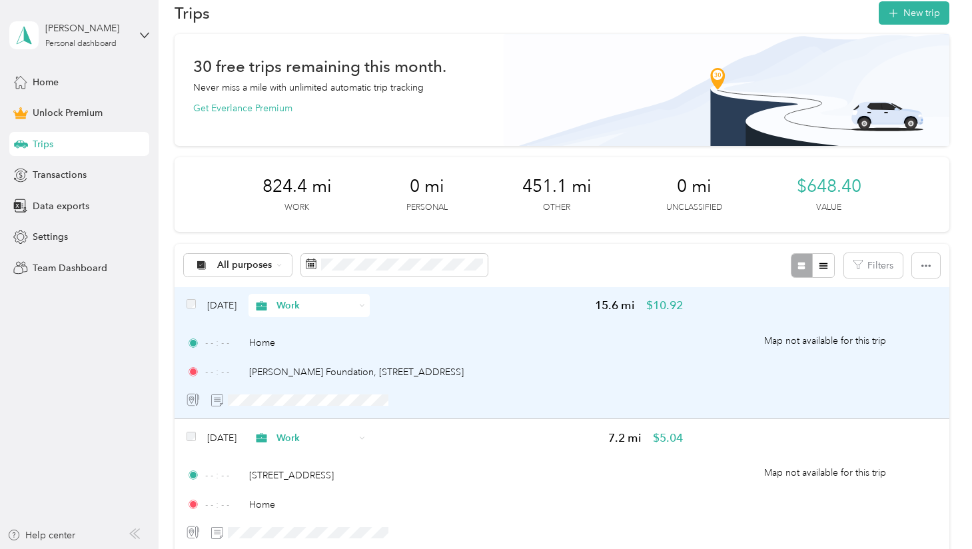
scroll to position [67, 0]
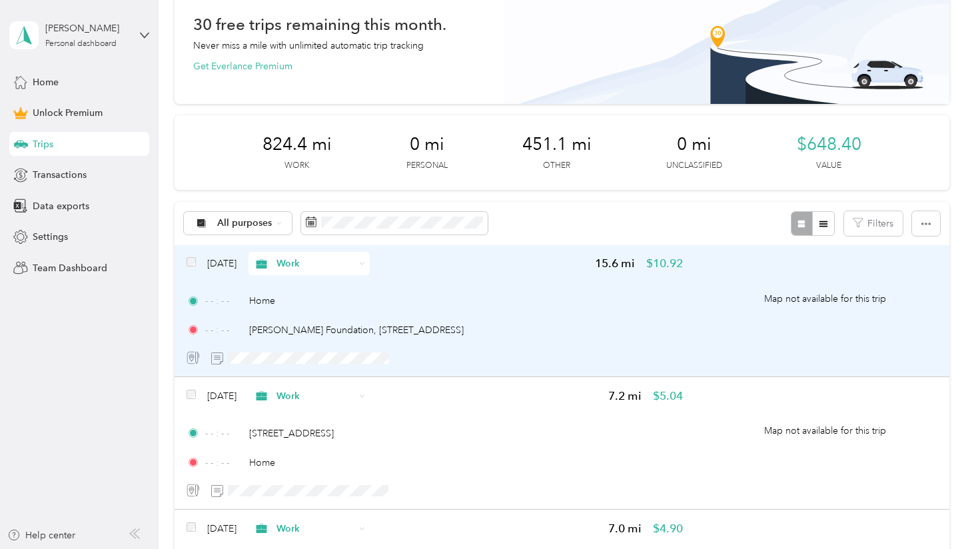
click at [591, 328] on div "- - : - - [PERSON_NAME] Foundation, [STREET_ADDRESS]" at bounding box center [434, 330] width 497 height 14
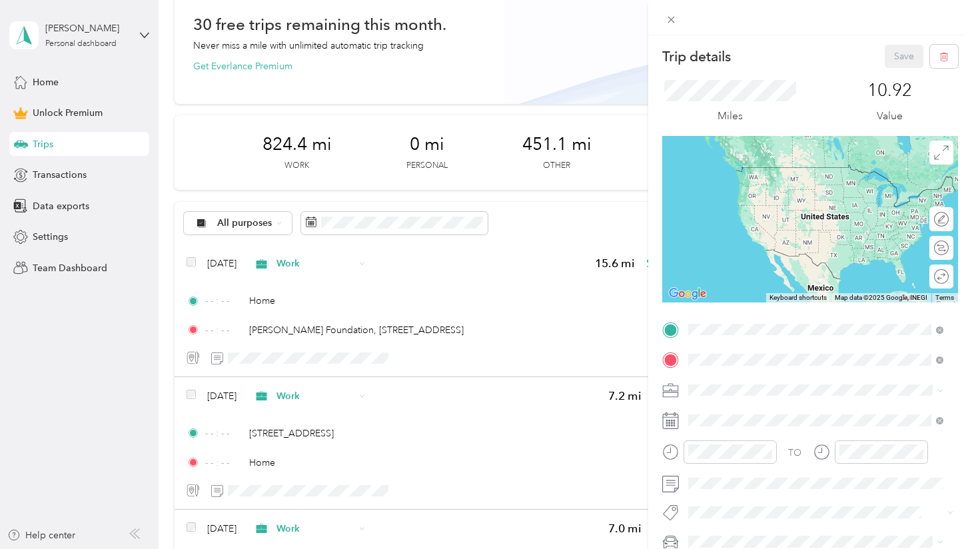
click at [800, 398] on span at bounding box center [820, 390] width 274 height 21
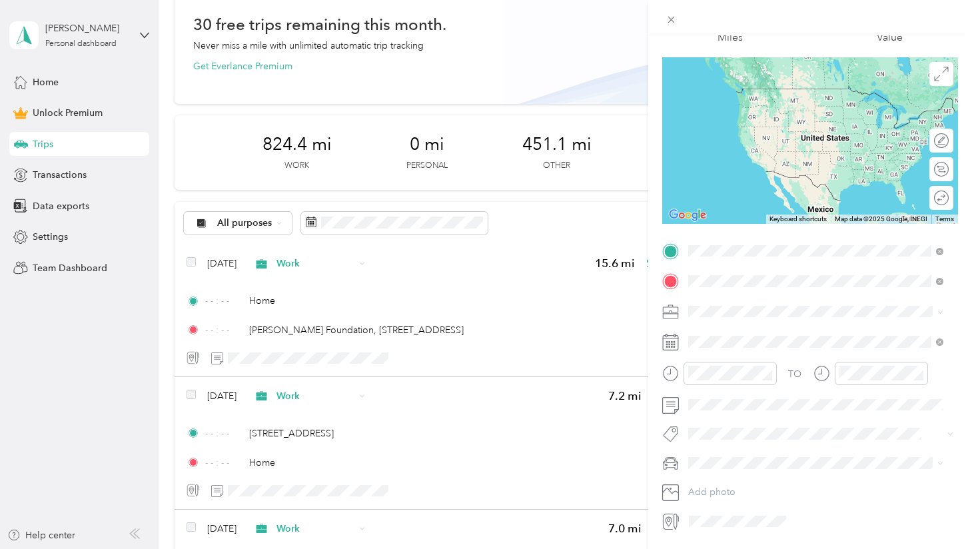
scroll to position [93, 0]
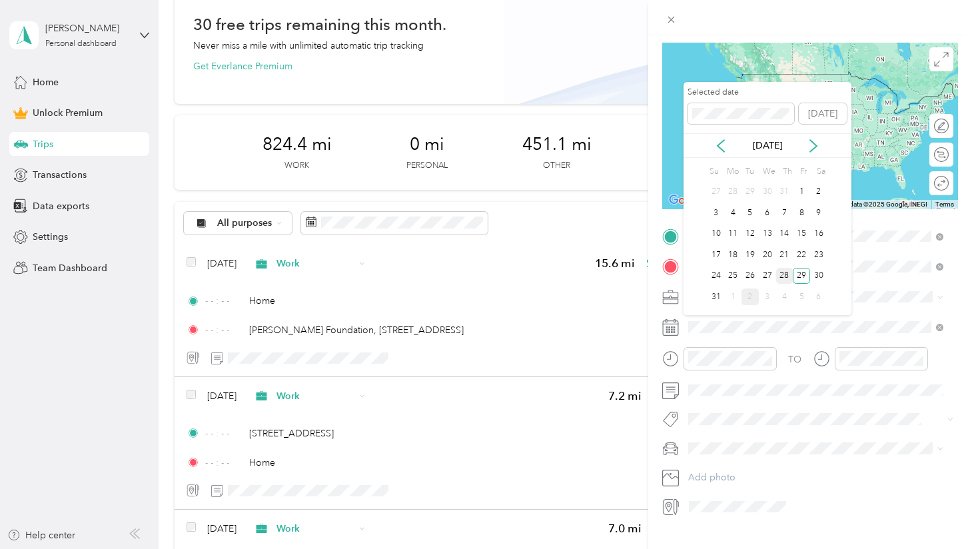
click at [784, 272] on div "28" at bounding box center [784, 276] width 17 height 17
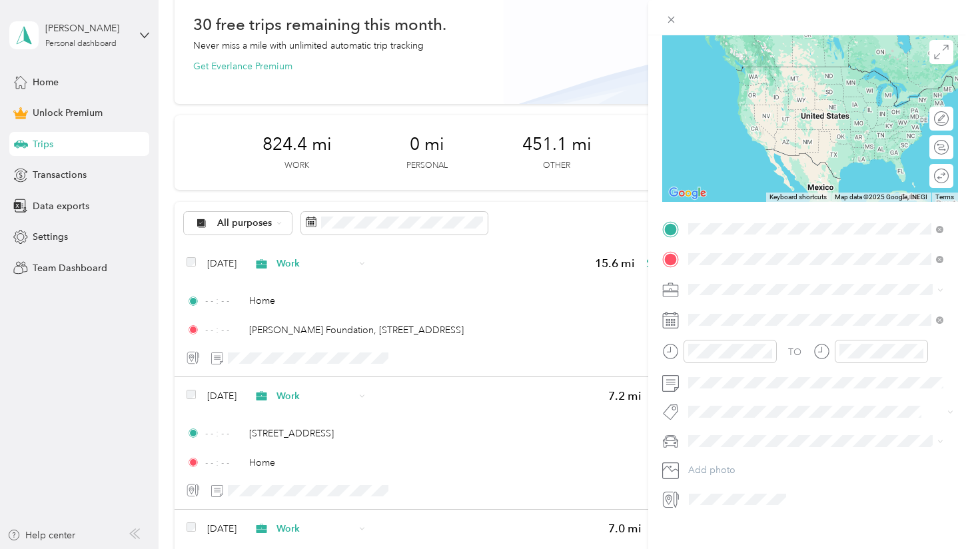
scroll to position [101, 0]
click at [758, 508] on span "Toyota Highlander" at bounding box center [732, 510] width 78 height 11
click at [798, 493] on div at bounding box center [821, 498] width 274 height 21
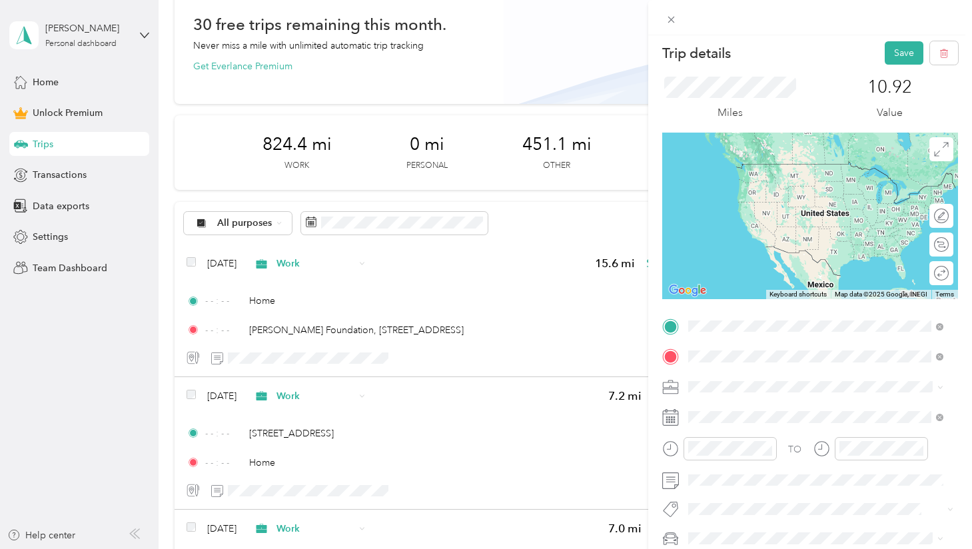
scroll to position [0, 0]
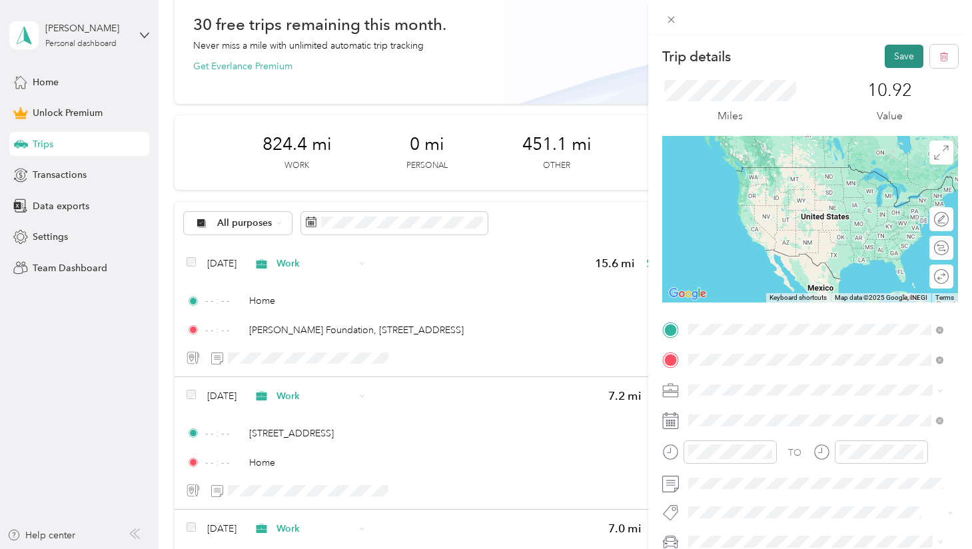
click at [890, 64] on button "Save" at bounding box center [903, 56] width 39 height 23
click at [942, 25] on icon at bounding box center [942, 26] width 11 height 12
click at [671, 17] on icon at bounding box center [670, 19] width 11 height 11
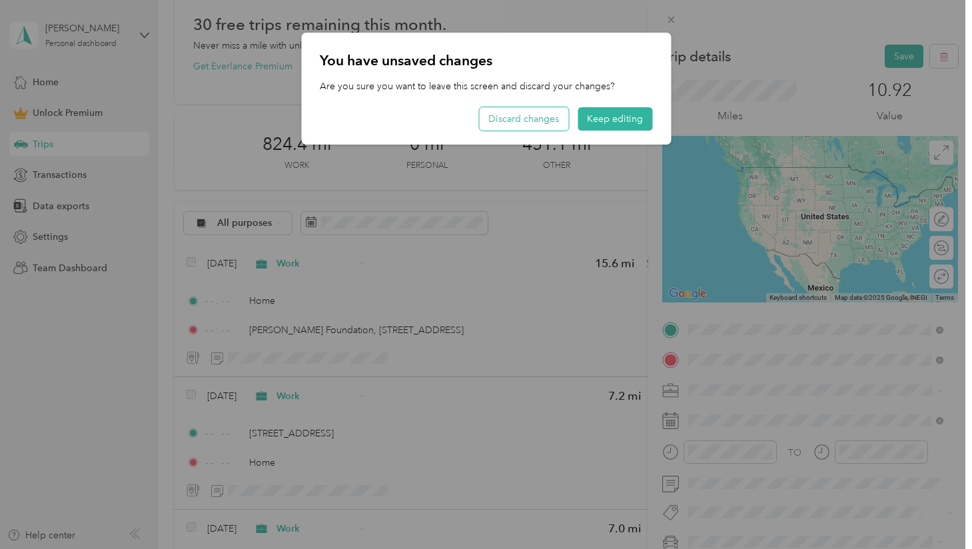
click at [530, 125] on button "Discard changes" at bounding box center [523, 118] width 89 height 23
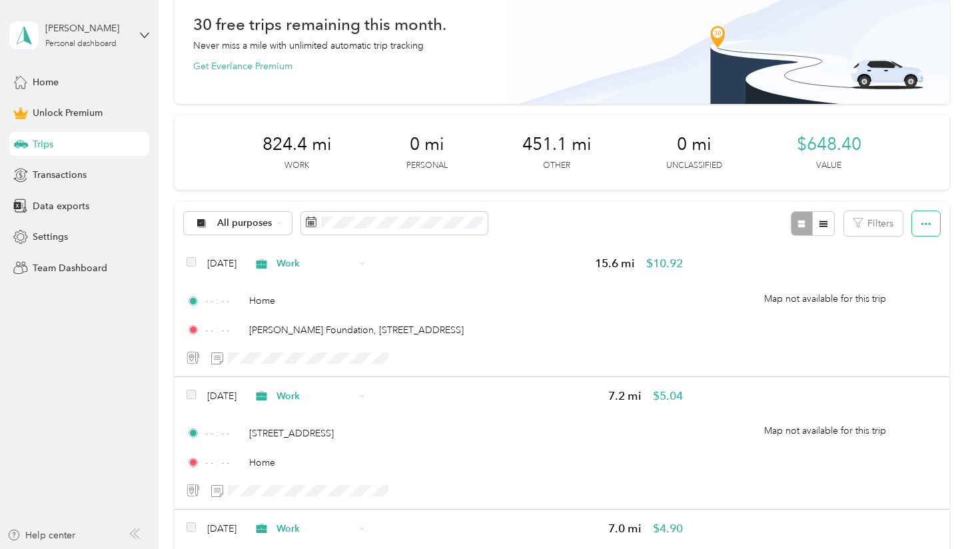
click at [921, 226] on icon "button" at bounding box center [925, 223] width 9 height 9
click at [703, 202] on div "All purposes Filters" at bounding box center [561, 223] width 774 height 43
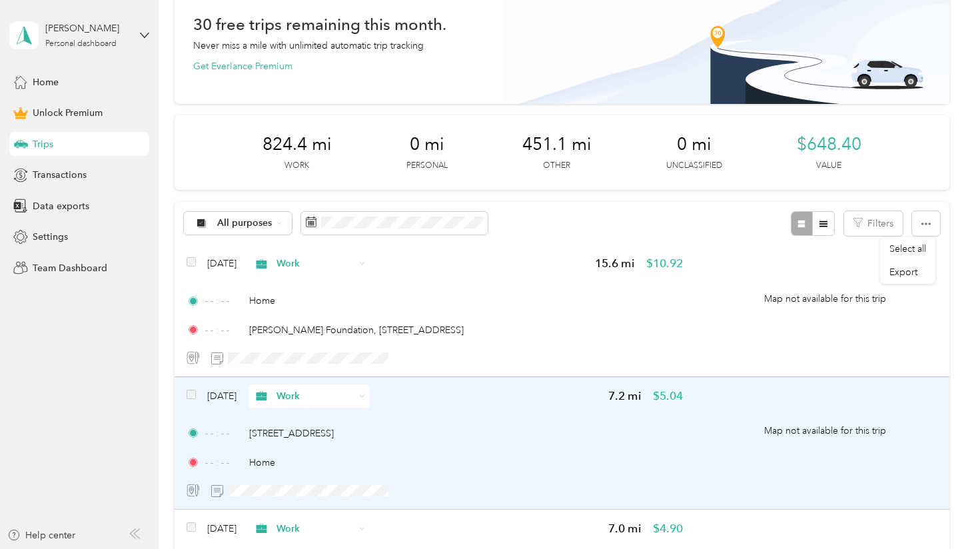
click at [453, 442] on div "- - : - - [STREET_ADDRESS] - - : - - Home" at bounding box center [434, 447] width 497 height 43
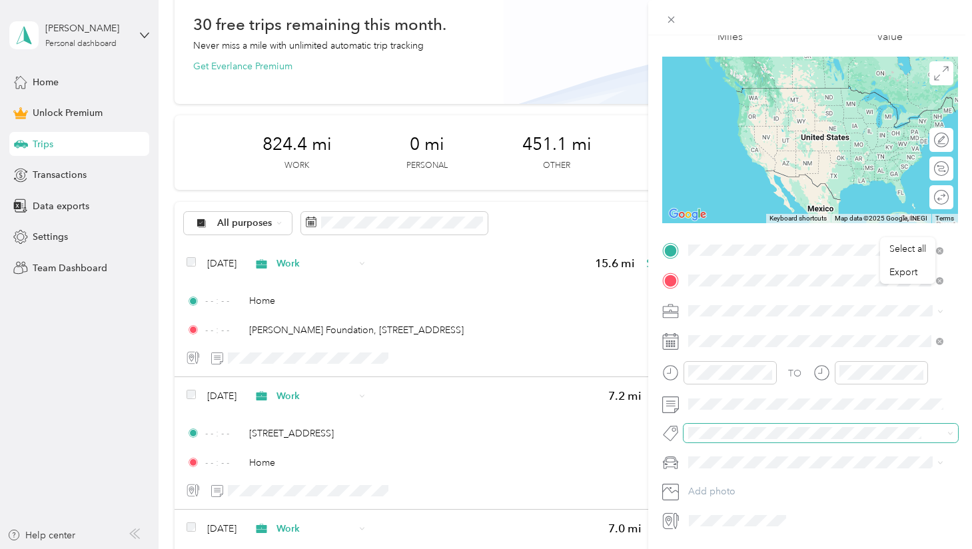
scroll to position [120, 0]
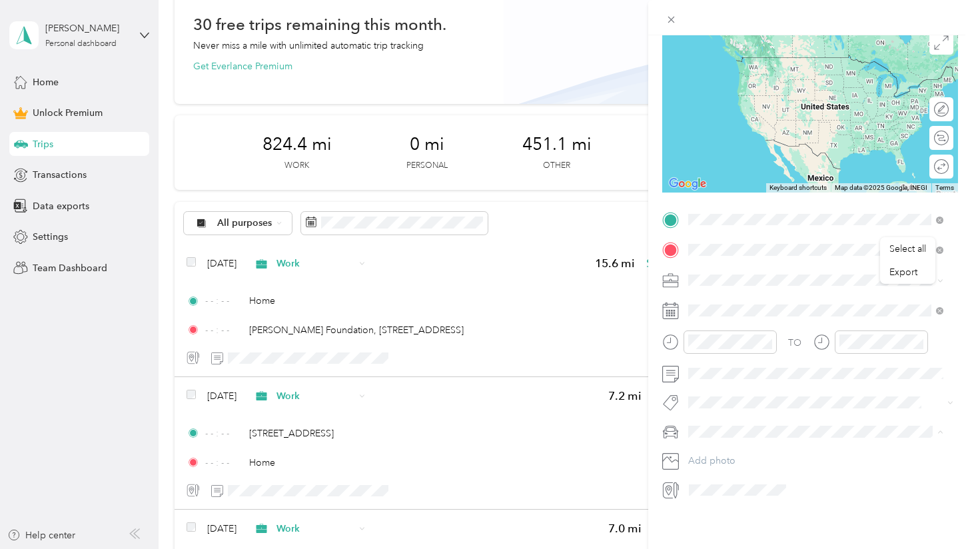
click at [744, 486] on span "Toyota Highlander" at bounding box center [732, 491] width 78 height 11
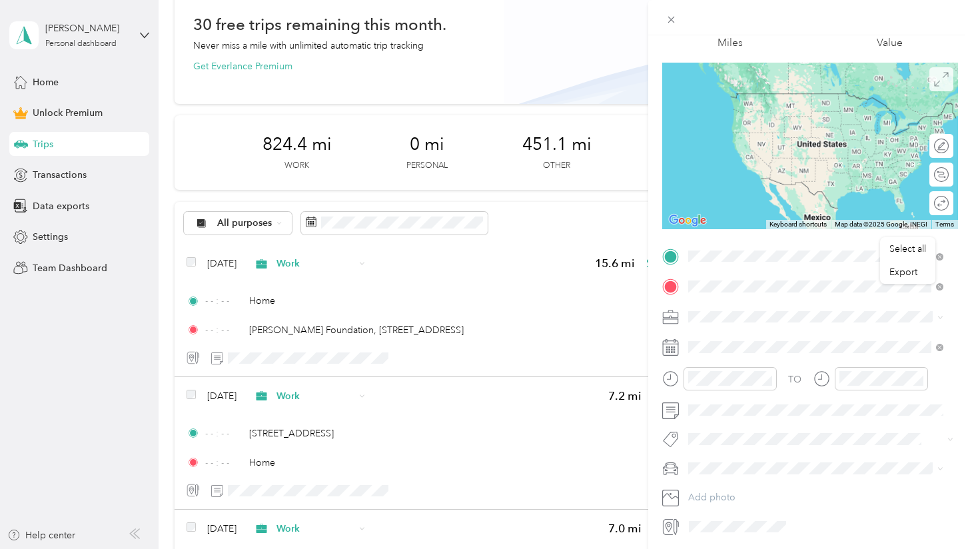
scroll to position [0, 0]
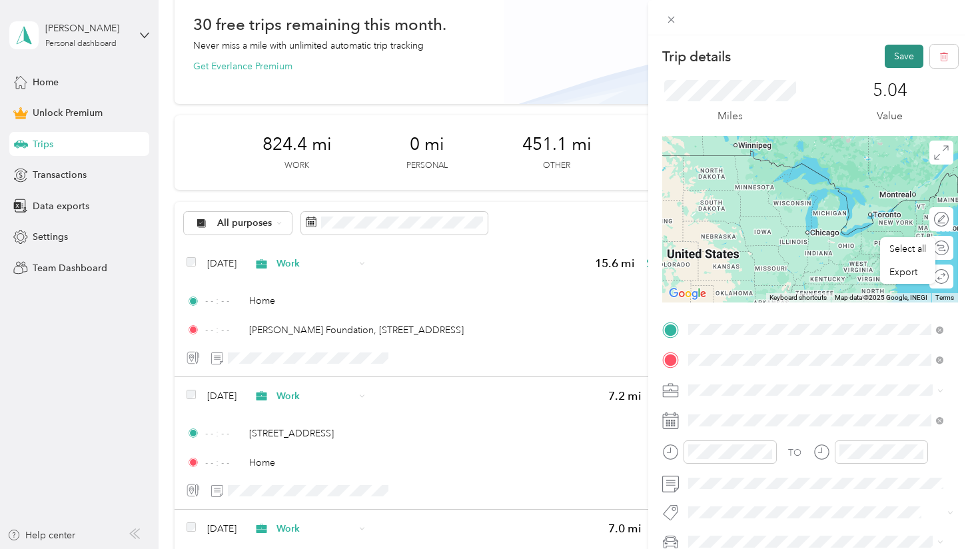
click at [884, 51] on button "Save" at bounding box center [903, 56] width 39 height 23
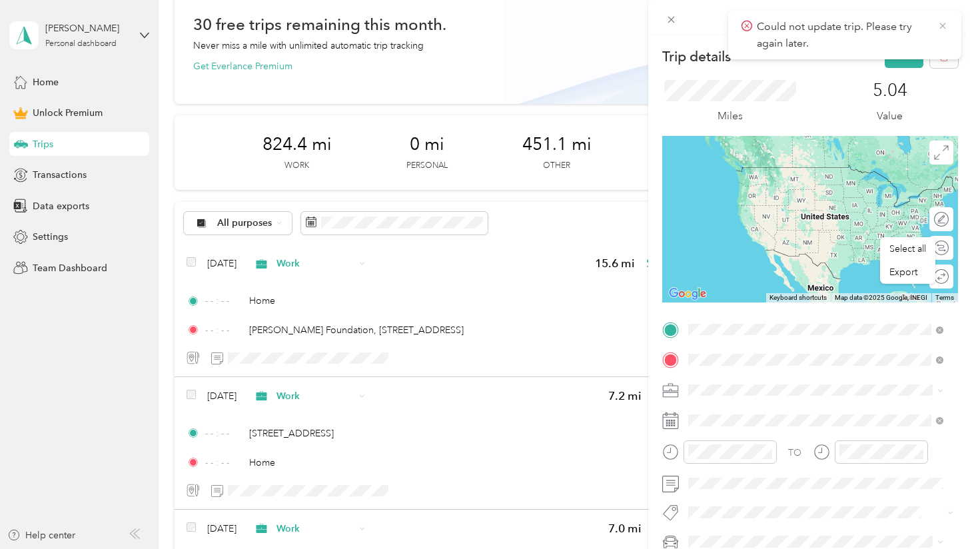
click at [944, 27] on icon at bounding box center [942, 26] width 11 height 12
click at [667, 17] on icon at bounding box center [670, 19] width 11 height 11
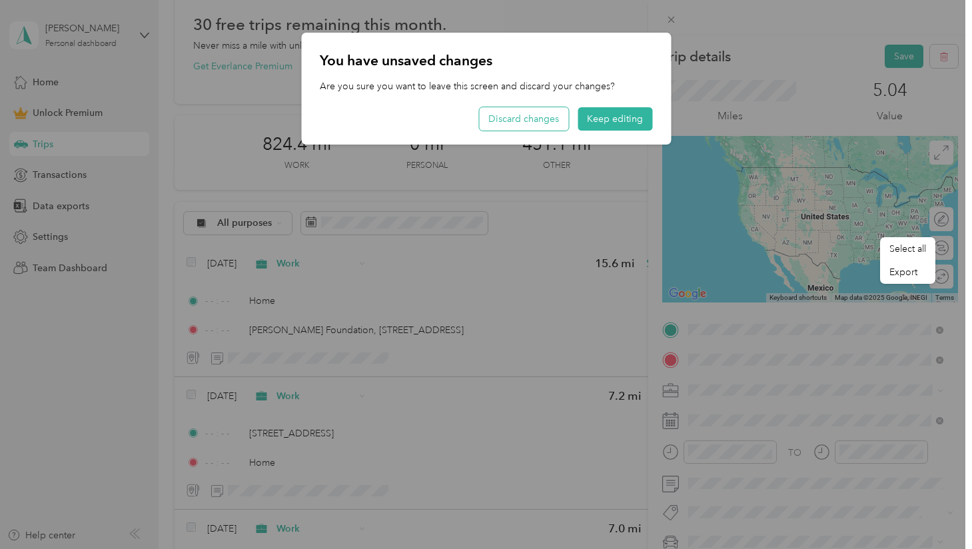
click at [534, 115] on button "Discard changes" at bounding box center [523, 118] width 89 height 23
